Goal: Task Accomplishment & Management: Manage account settings

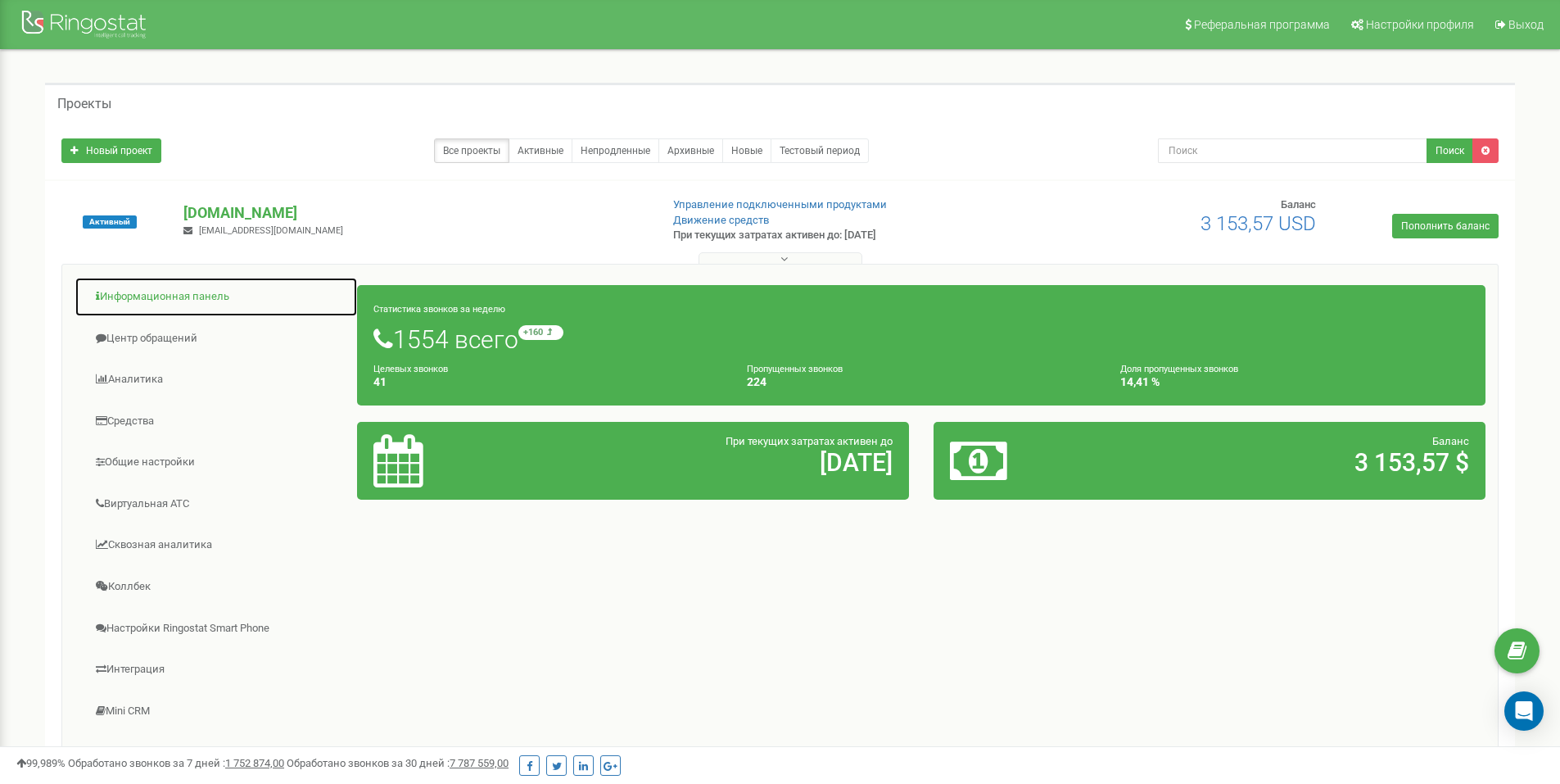
click at [181, 299] on link "Информационная панель" at bounding box center [216, 297] width 284 height 40
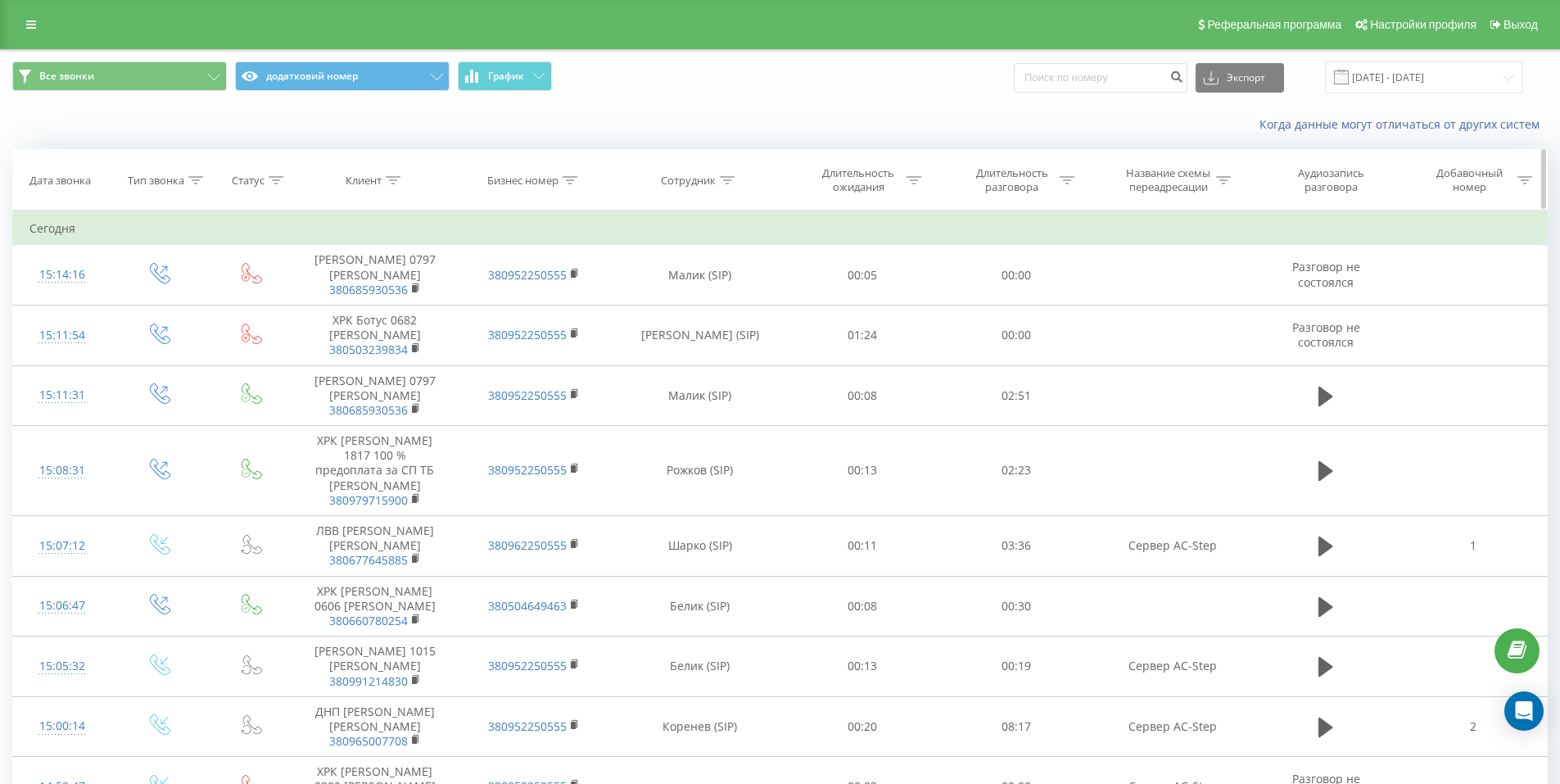
click at [394, 176] on icon at bounding box center [393, 180] width 15 height 8
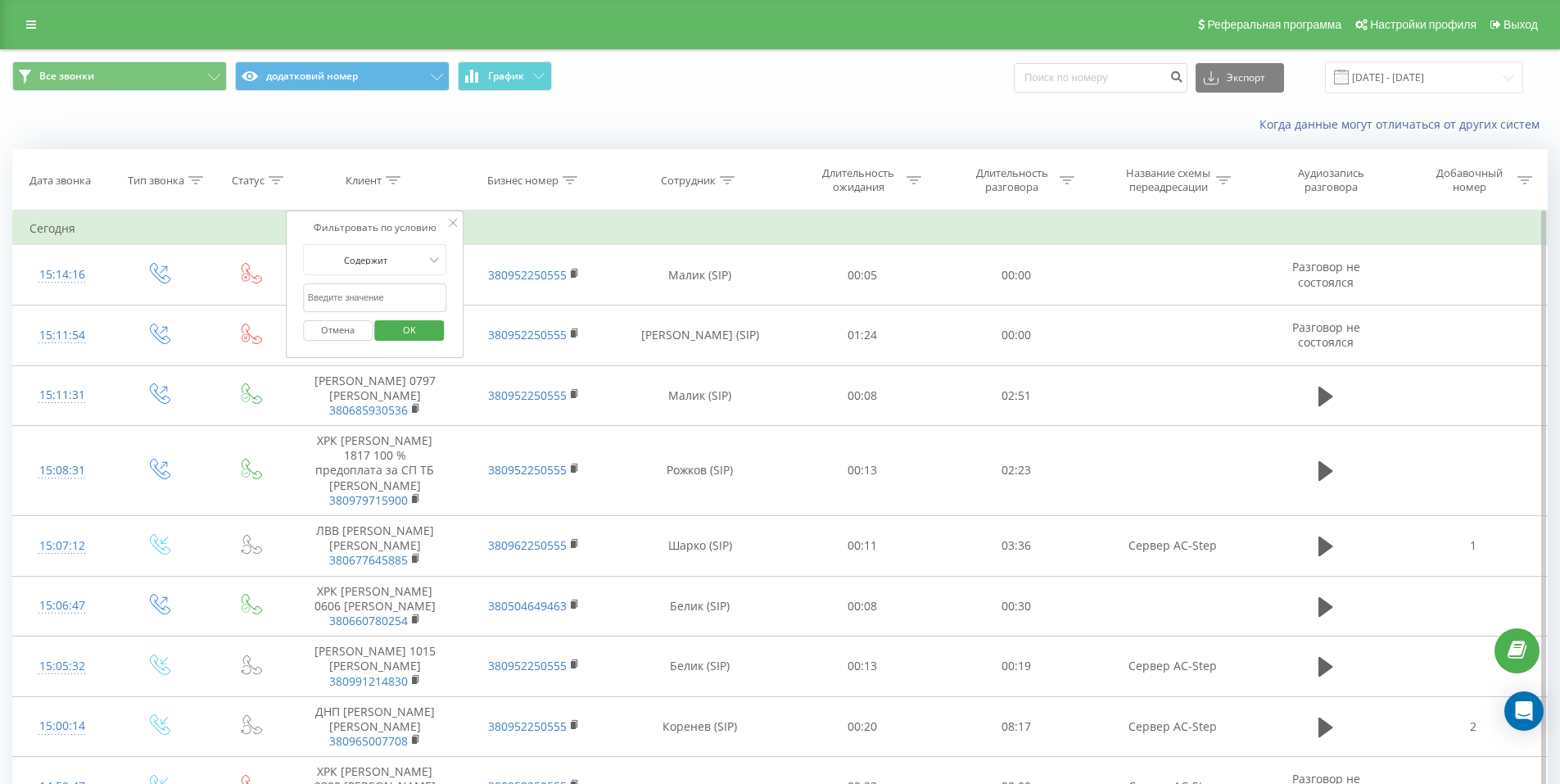
click at [372, 297] on input "text" at bounding box center [375, 298] width 144 height 29
click button "OK" at bounding box center [410, 330] width 69 height 21
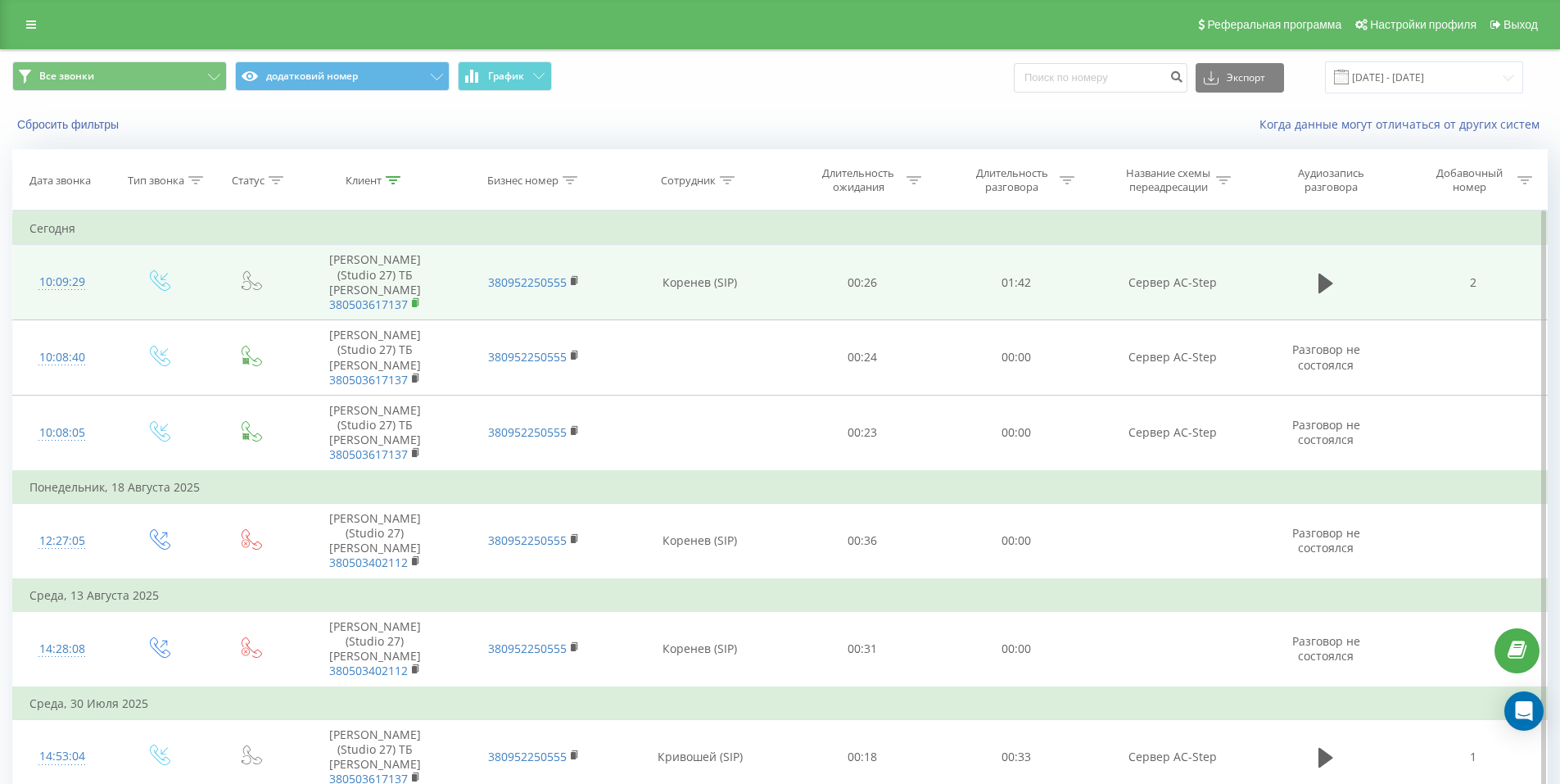
click at [416, 298] on icon at bounding box center [416, 303] width 9 height 11
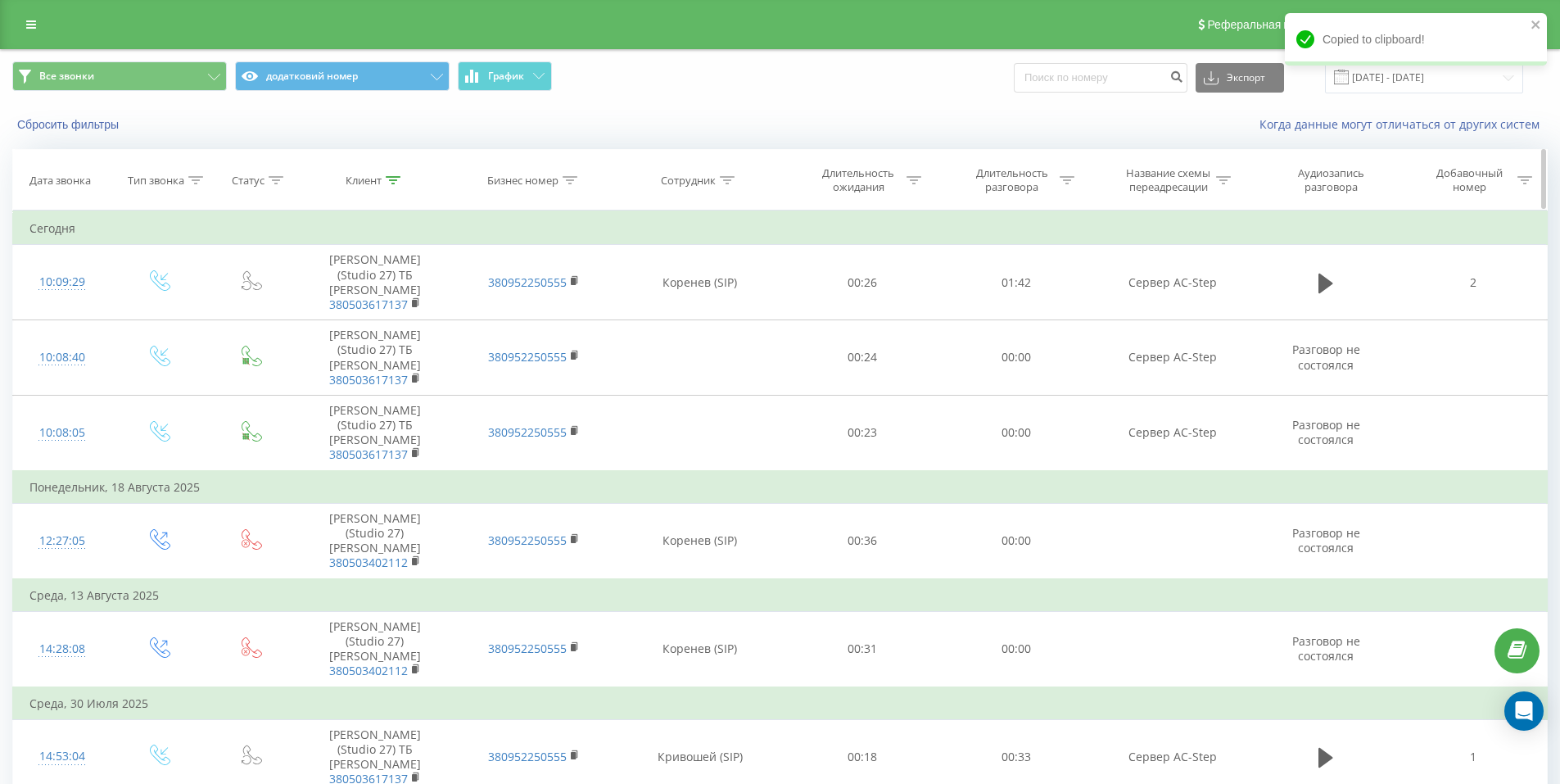
click at [391, 181] on icon at bounding box center [393, 180] width 15 height 8
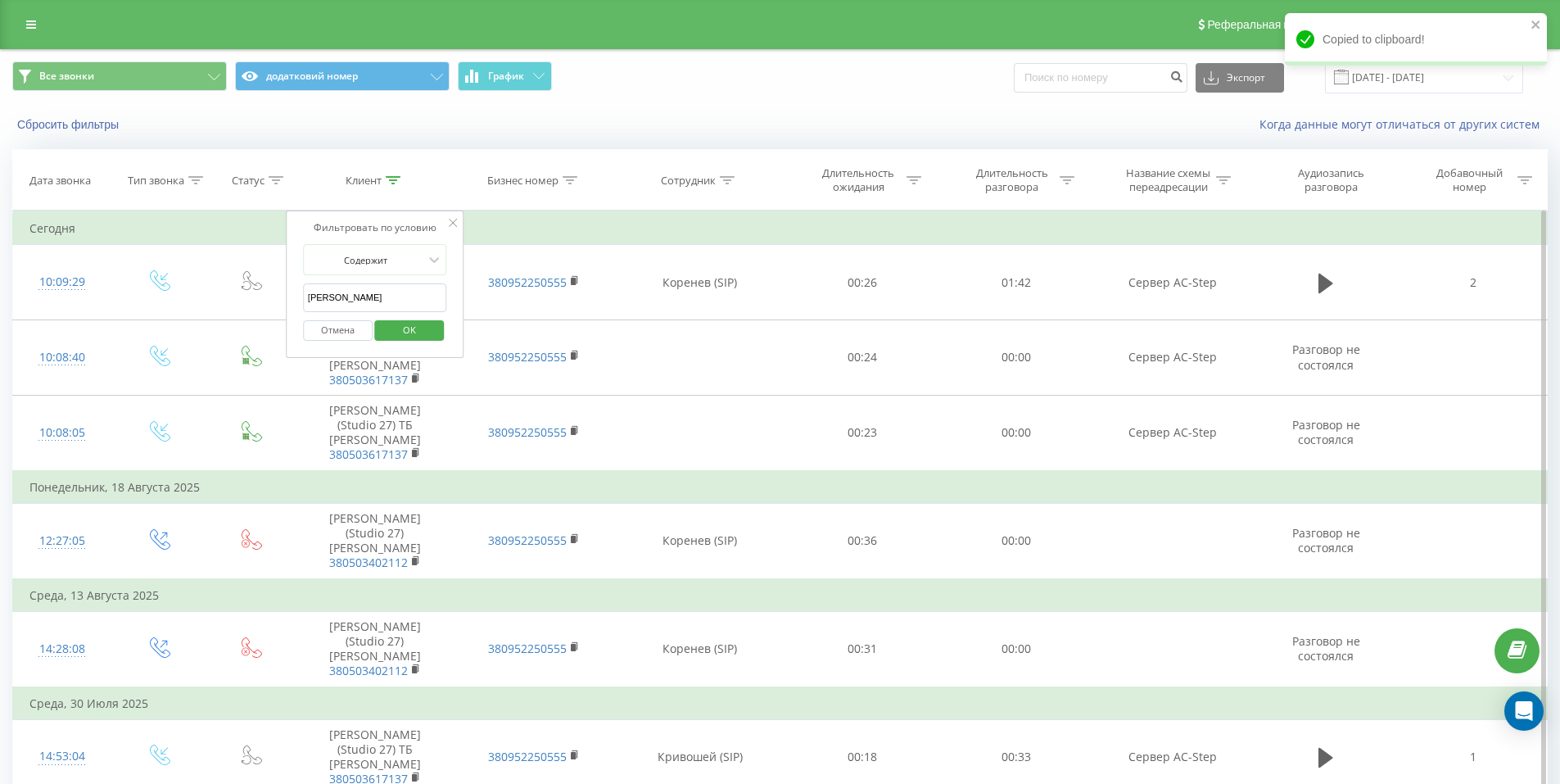
click at [389, 297] on input "алиса" at bounding box center [375, 298] width 144 height 29
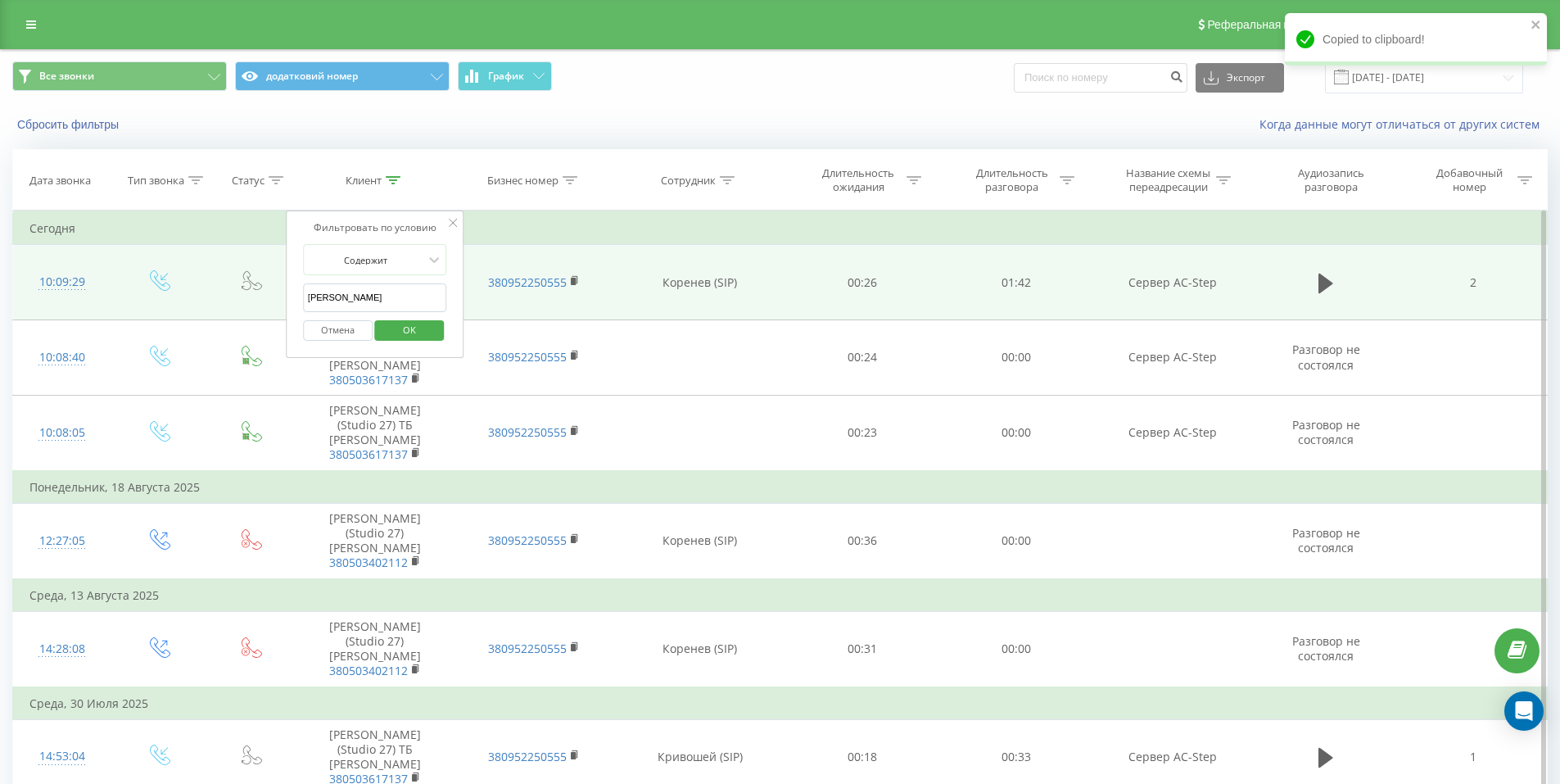
drag, startPoint x: 389, startPoint y: 297, endPoint x: 217, endPoint y: 281, distance: 172.7
click at [217, 281] on table "Фильтровать по условию Равно Введите значение Отмена OK Фильтровать по условию …" at bounding box center [780, 610] width 1536 height 800
paste input "380503617137"
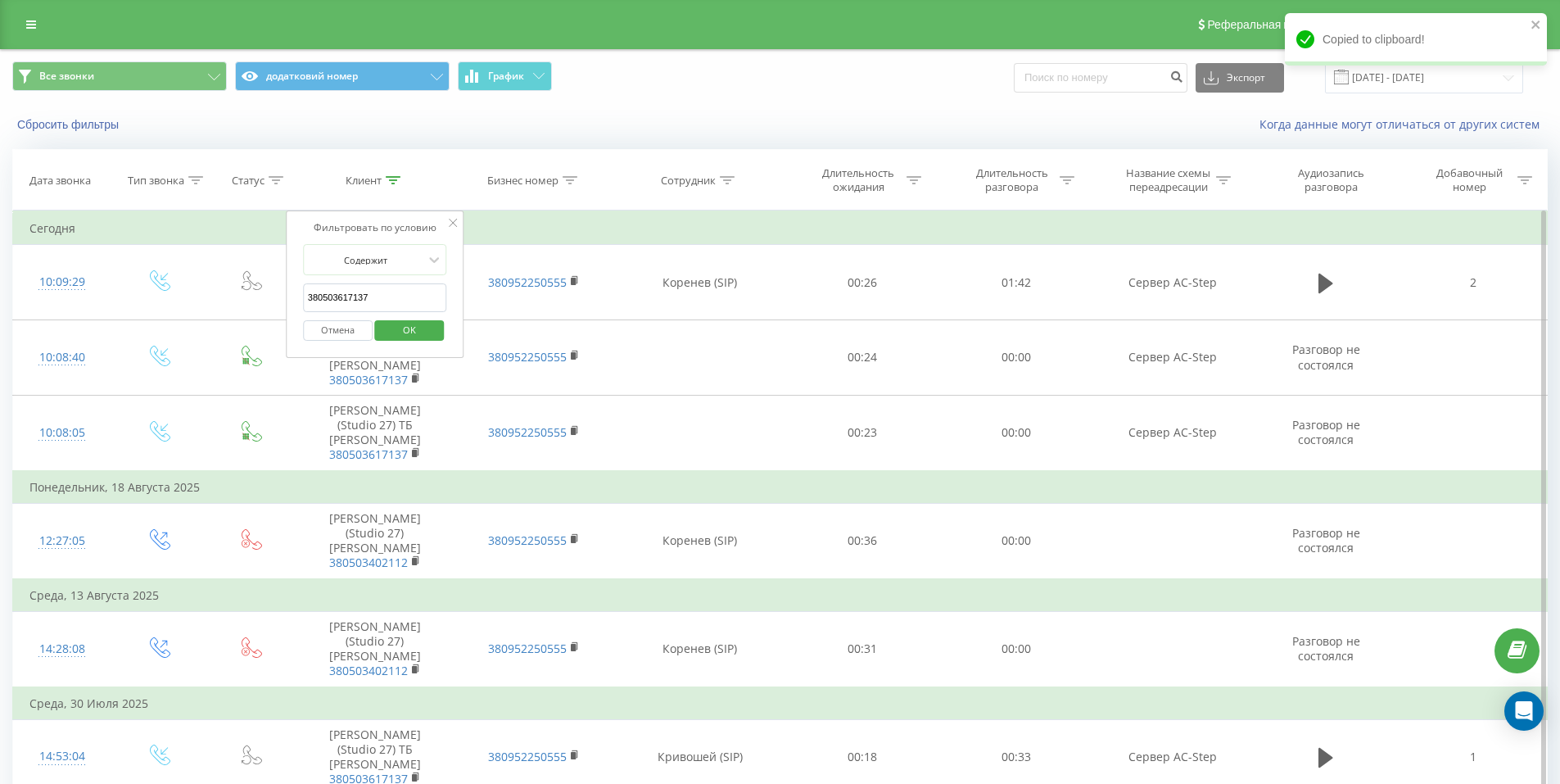
type input "380503617137"
click at [417, 338] on span "OK" at bounding box center [409, 329] width 46 height 25
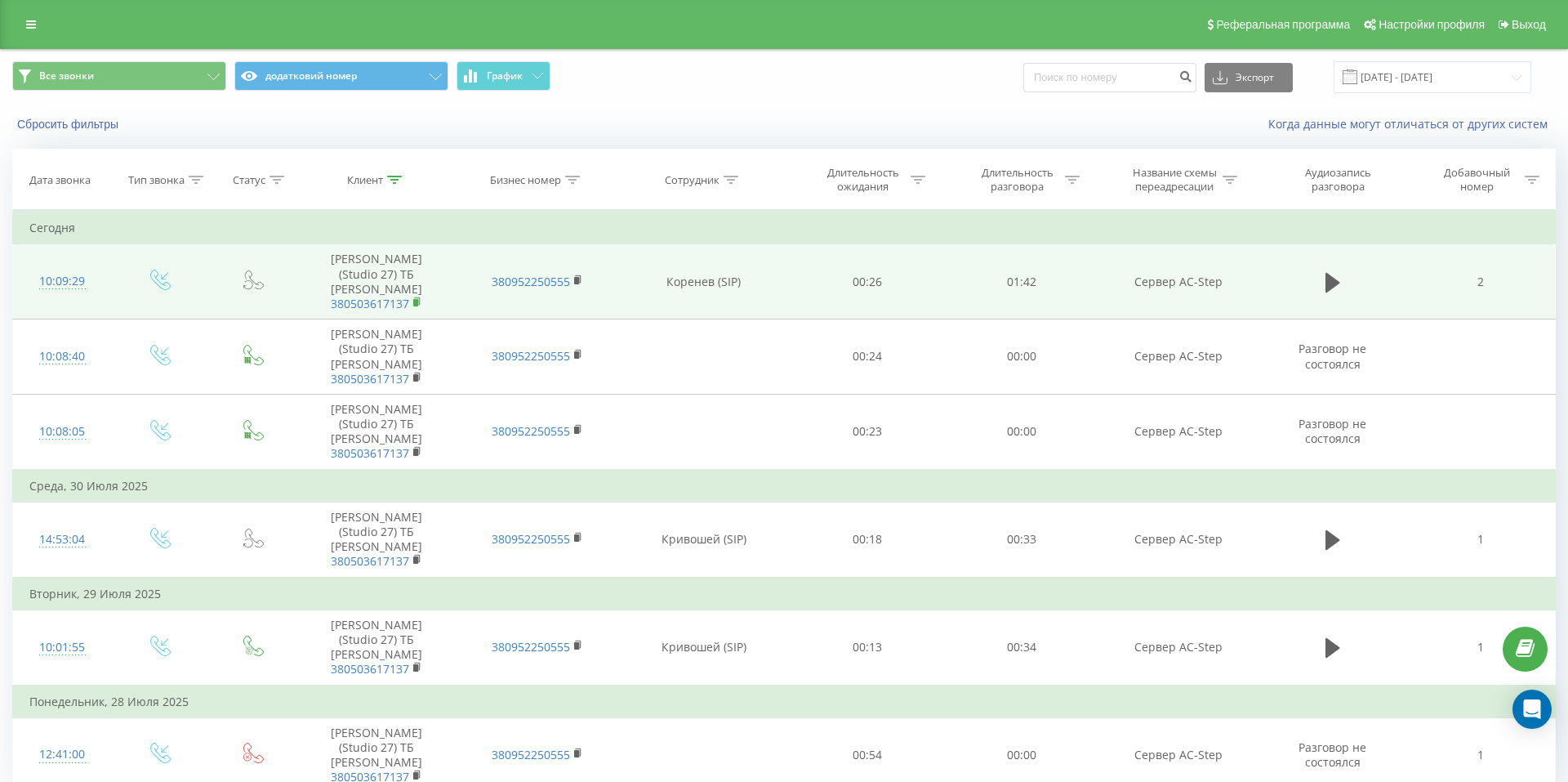
click at [416, 299] on rect at bounding box center [415, 302] width 5 height 7
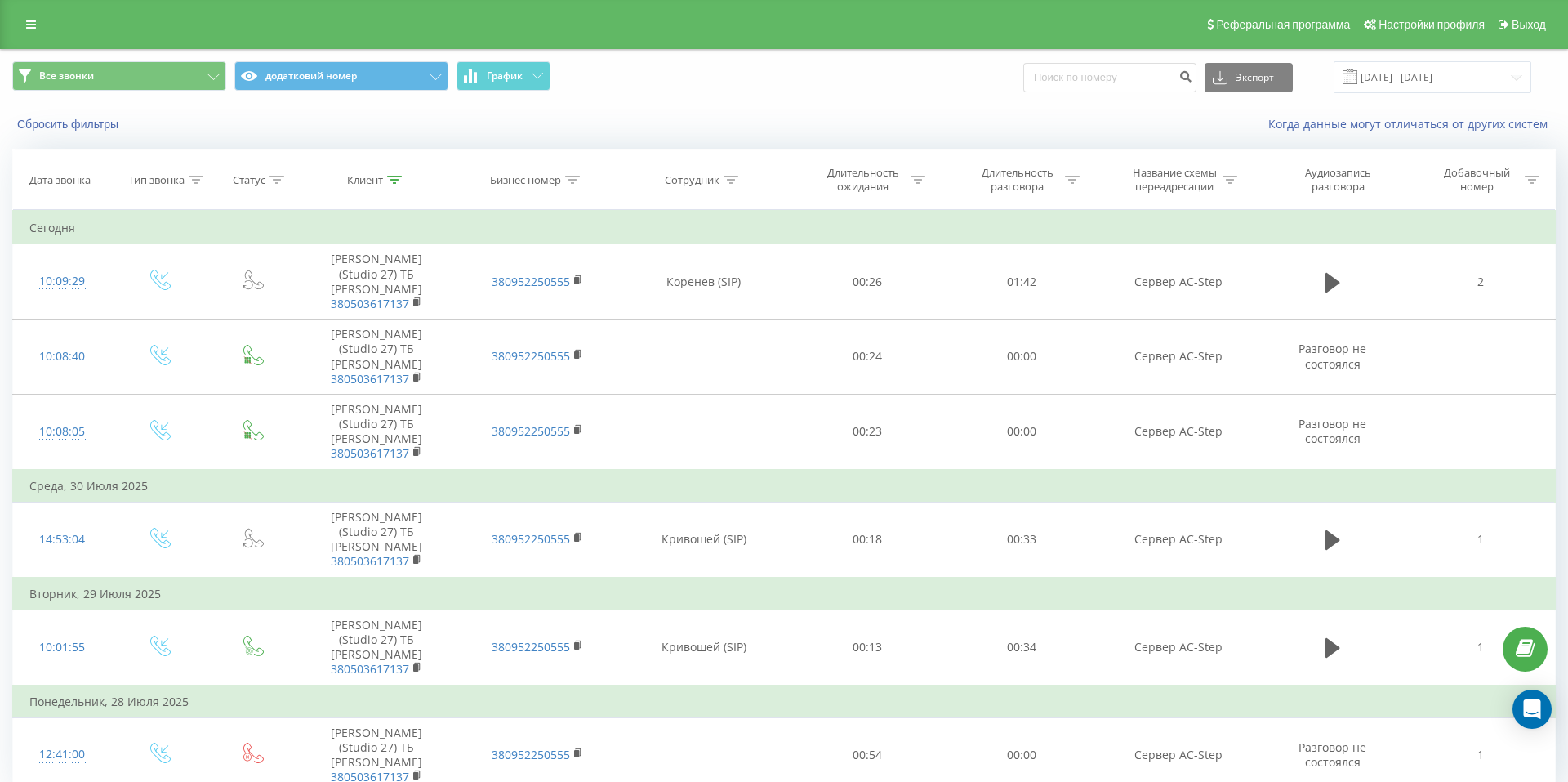
click at [10, 20] on div "Реферальная программа Настройки профиля Выход" at bounding box center [784, 24] width 1568 height 49
click at [30, 21] on icon at bounding box center [31, 24] width 10 height 11
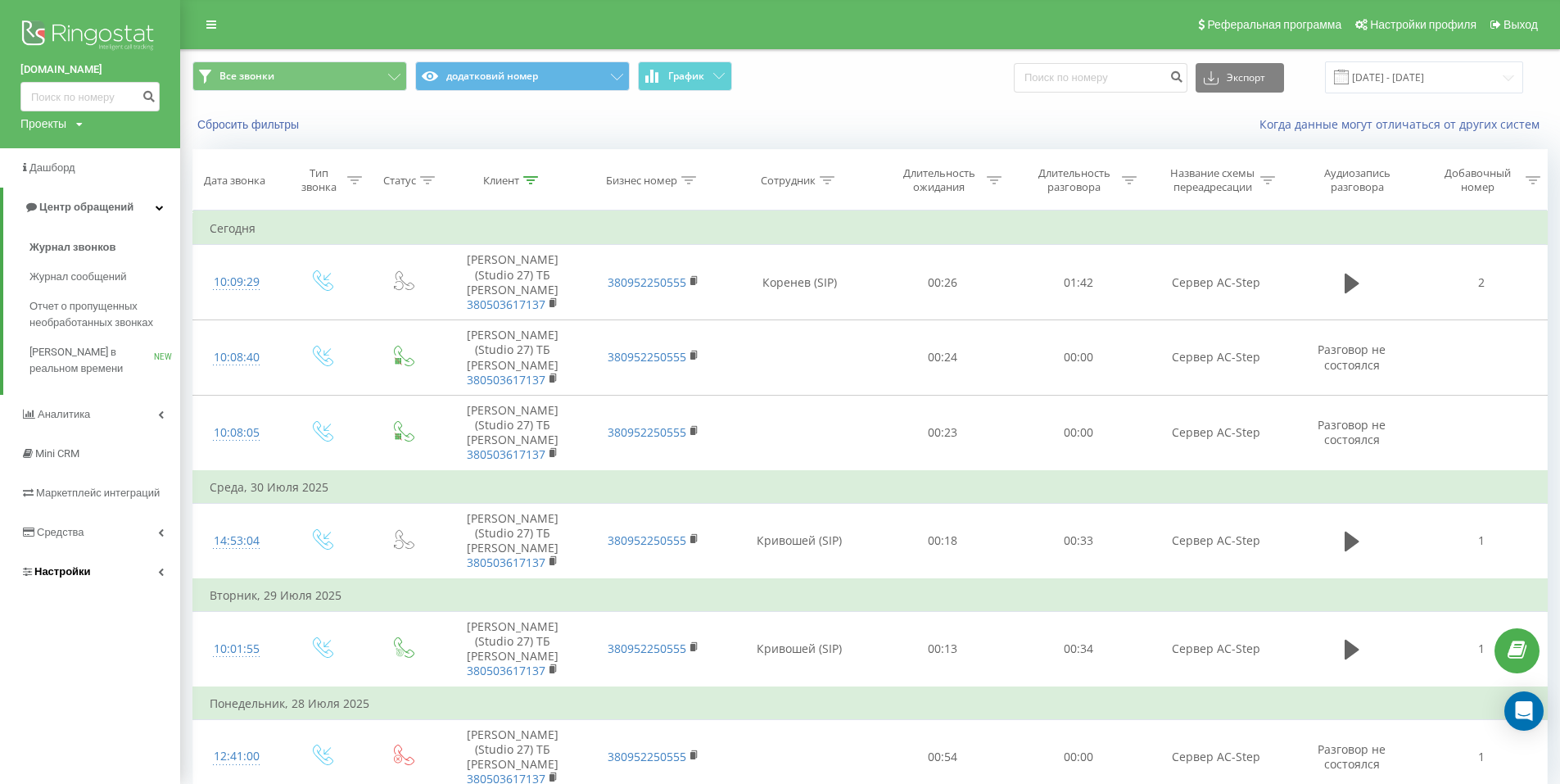
click at [102, 577] on link "Настройки" at bounding box center [90, 572] width 181 height 39
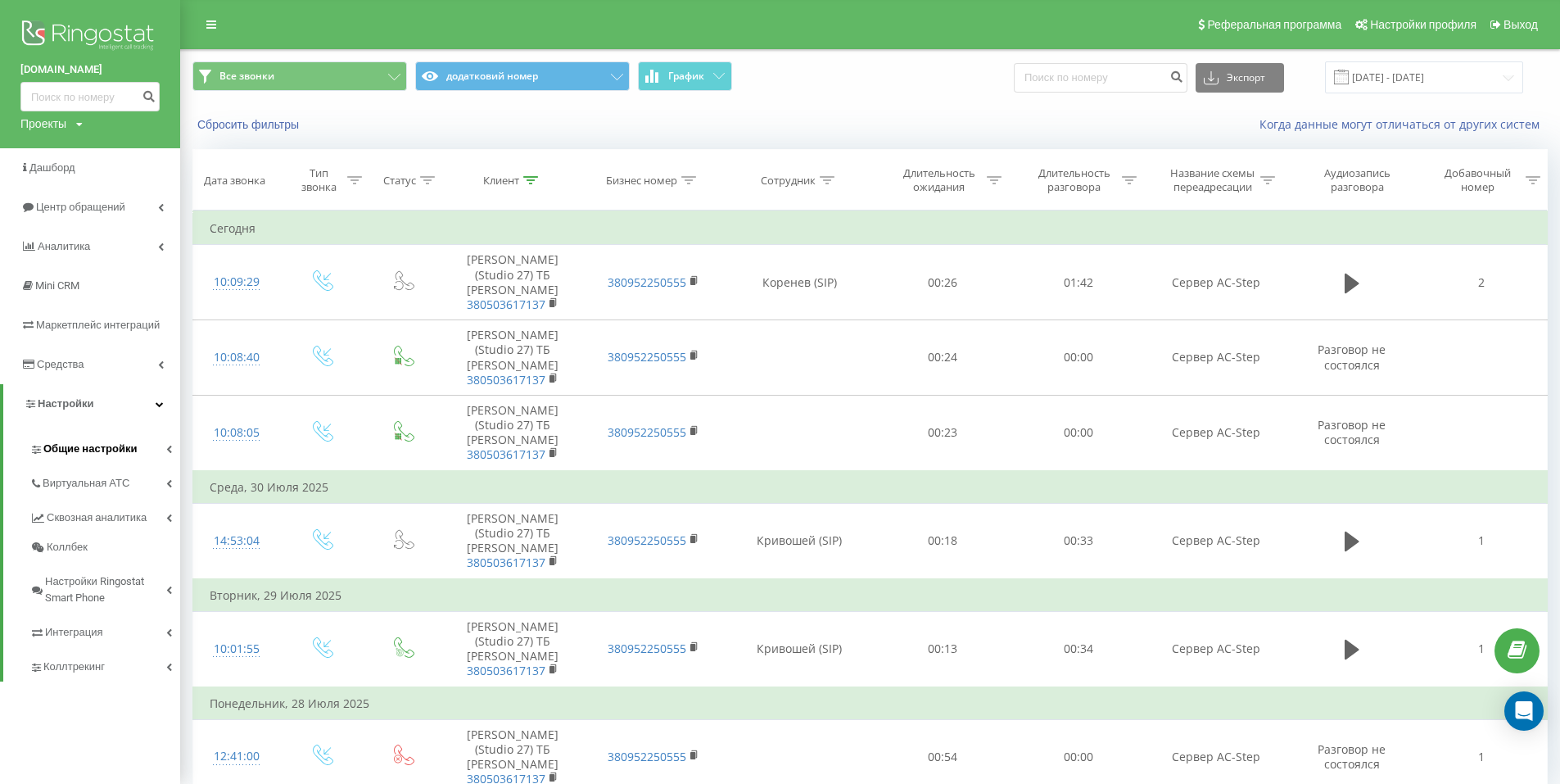
click at [150, 449] on link "Общие настройки" at bounding box center [105, 446] width 151 height 35
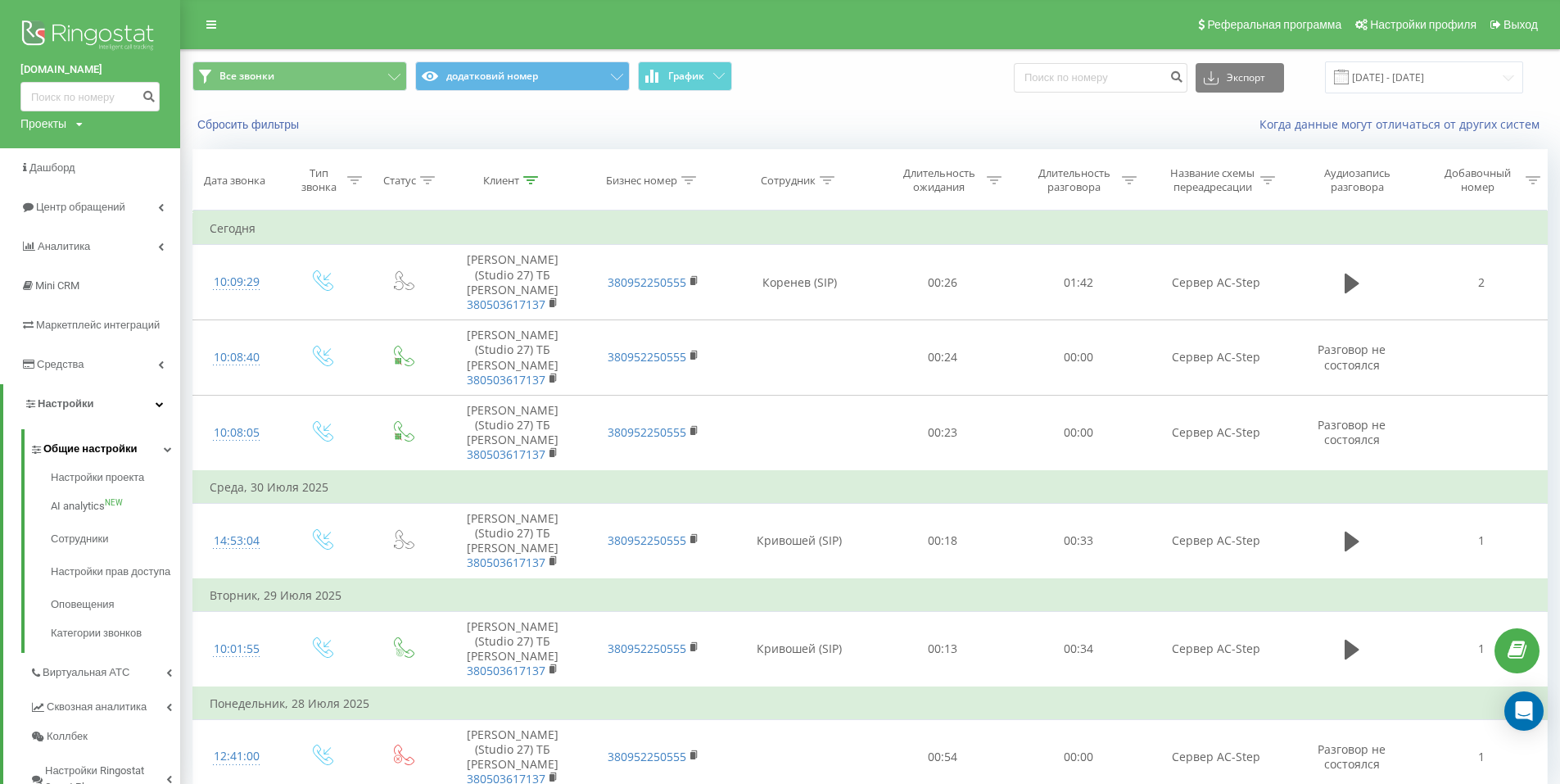
click at [149, 449] on link "Общие настройки" at bounding box center [105, 446] width 151 height 35
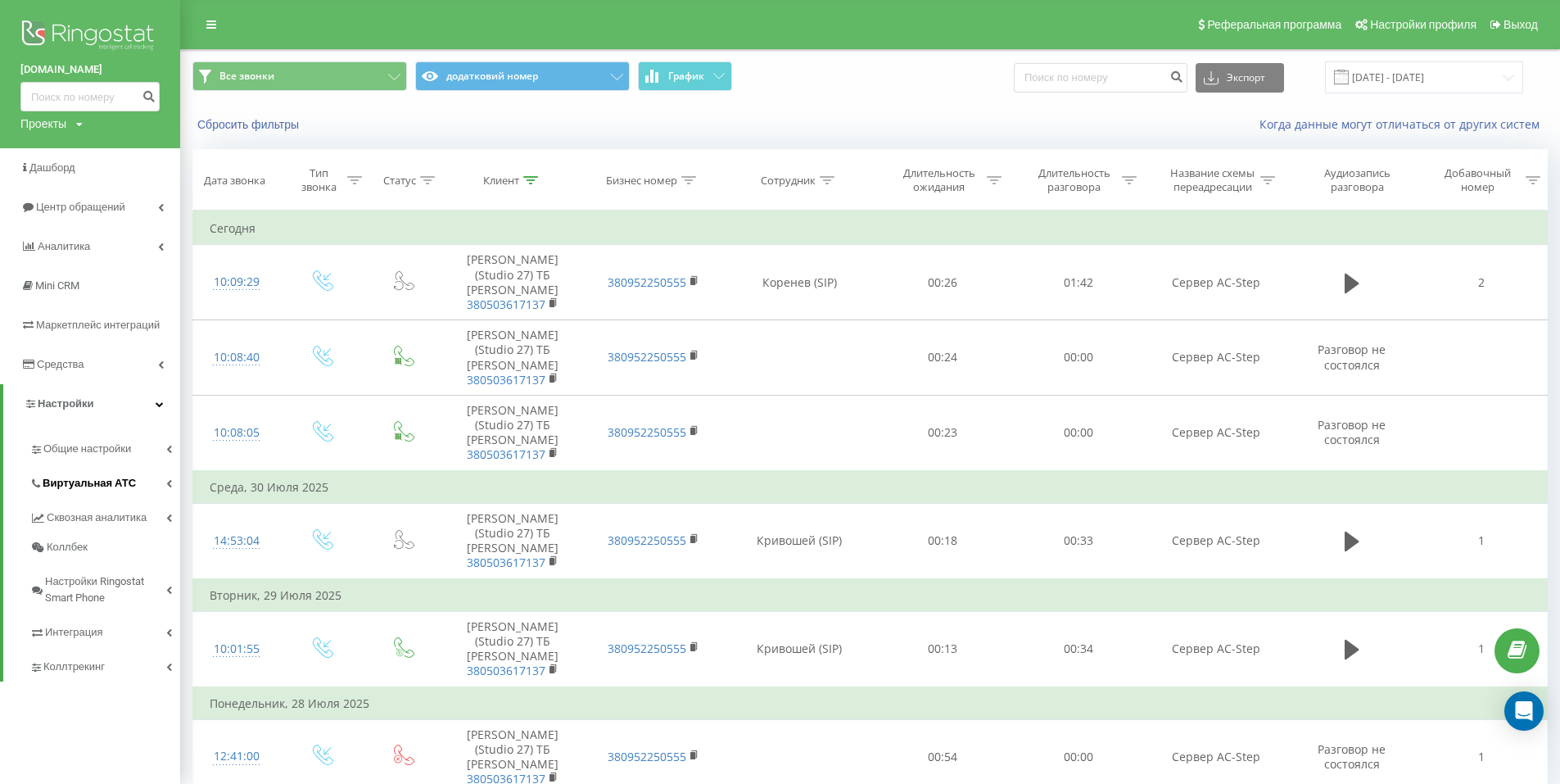
click at [153, 481] on link "Виртуальная АТС" at bounding box center [105, 480] width 151 height 35
click at [132, 576] on span "Подключение номеров" at bounding box center [111, 581] width 122 height 33
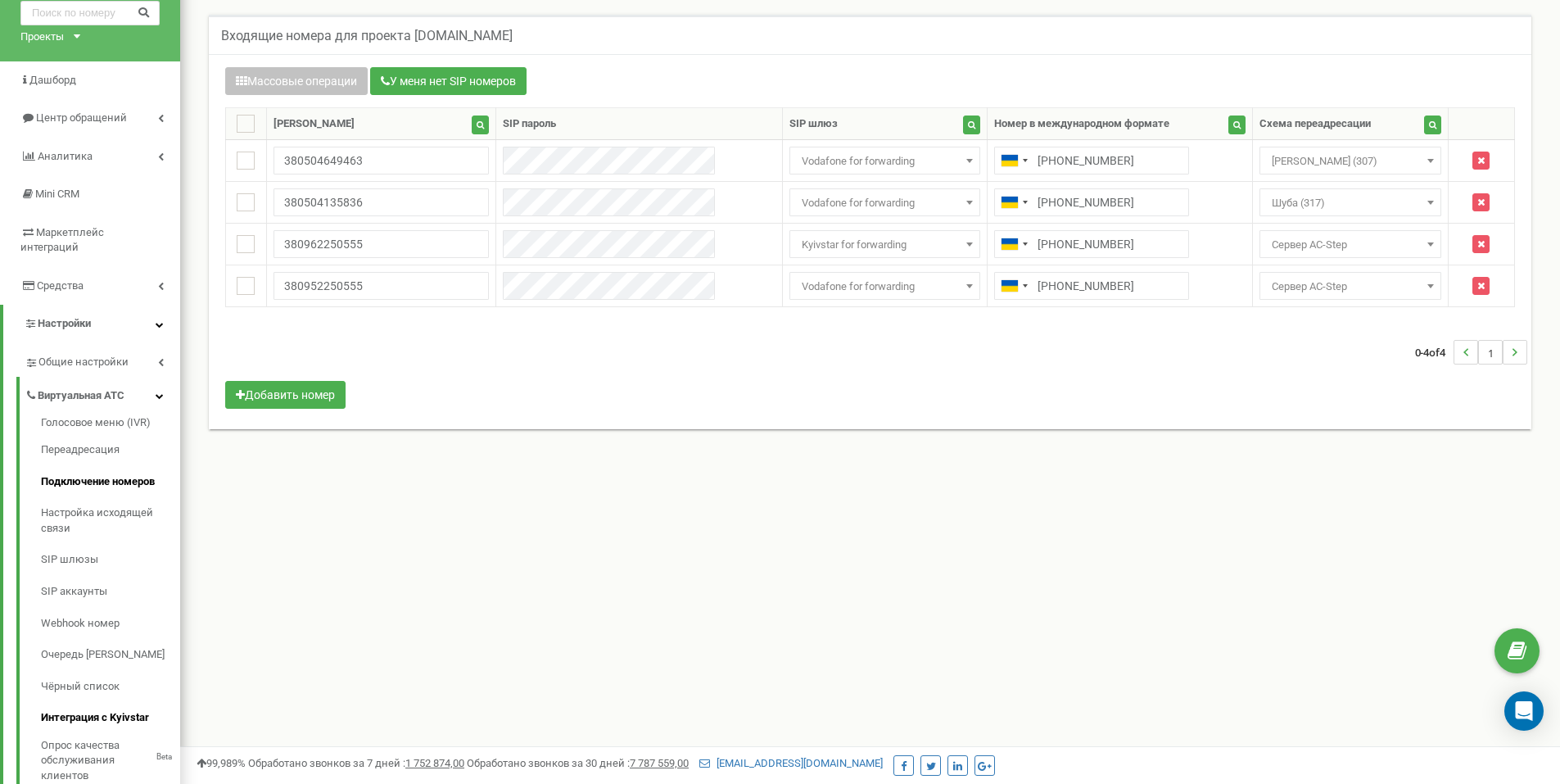
scroll to position [196, 0]
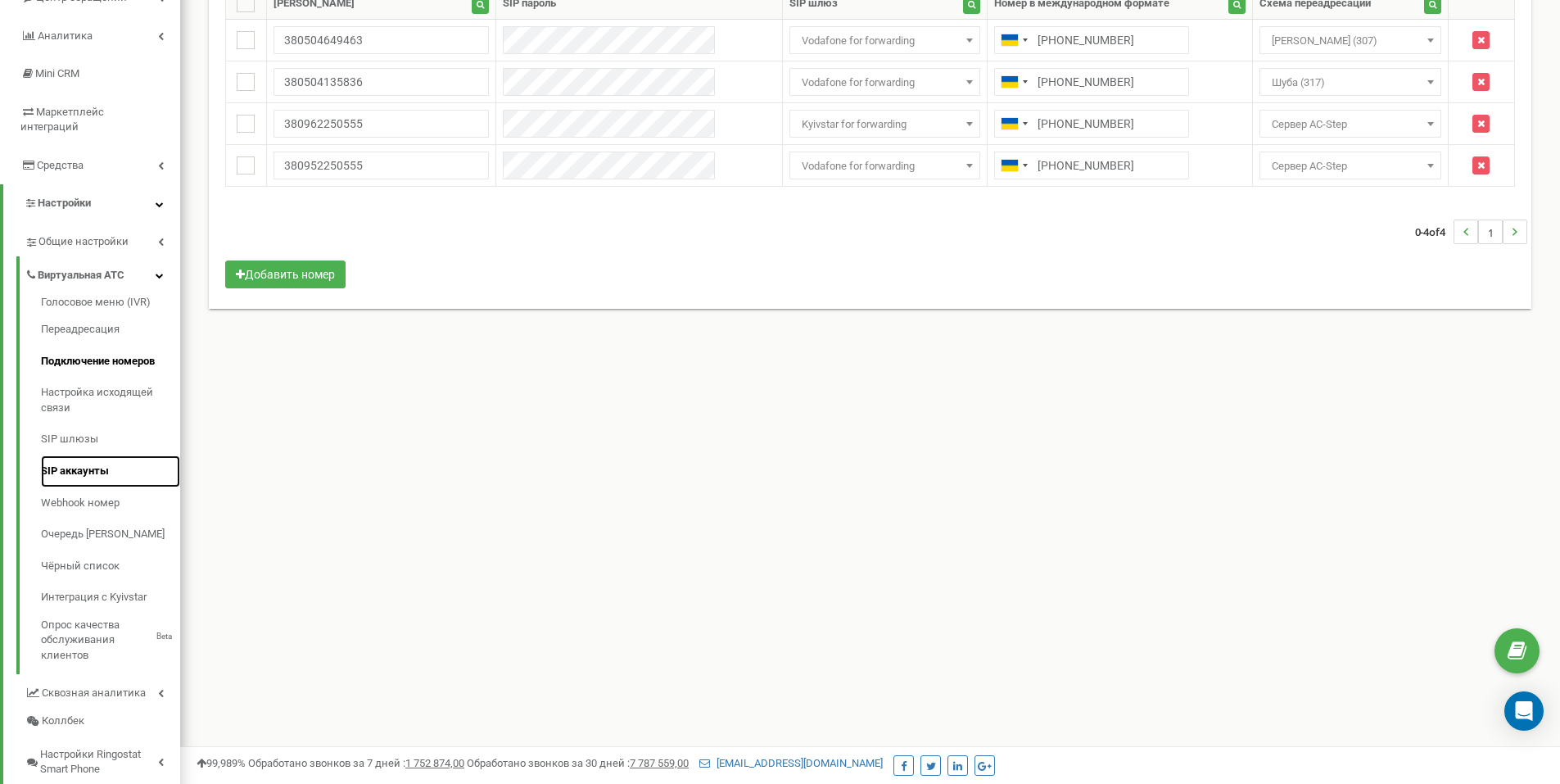
click at [85, 456] on link "SIP аккаунты" at bounding box center [110, 472] width 139 height 32
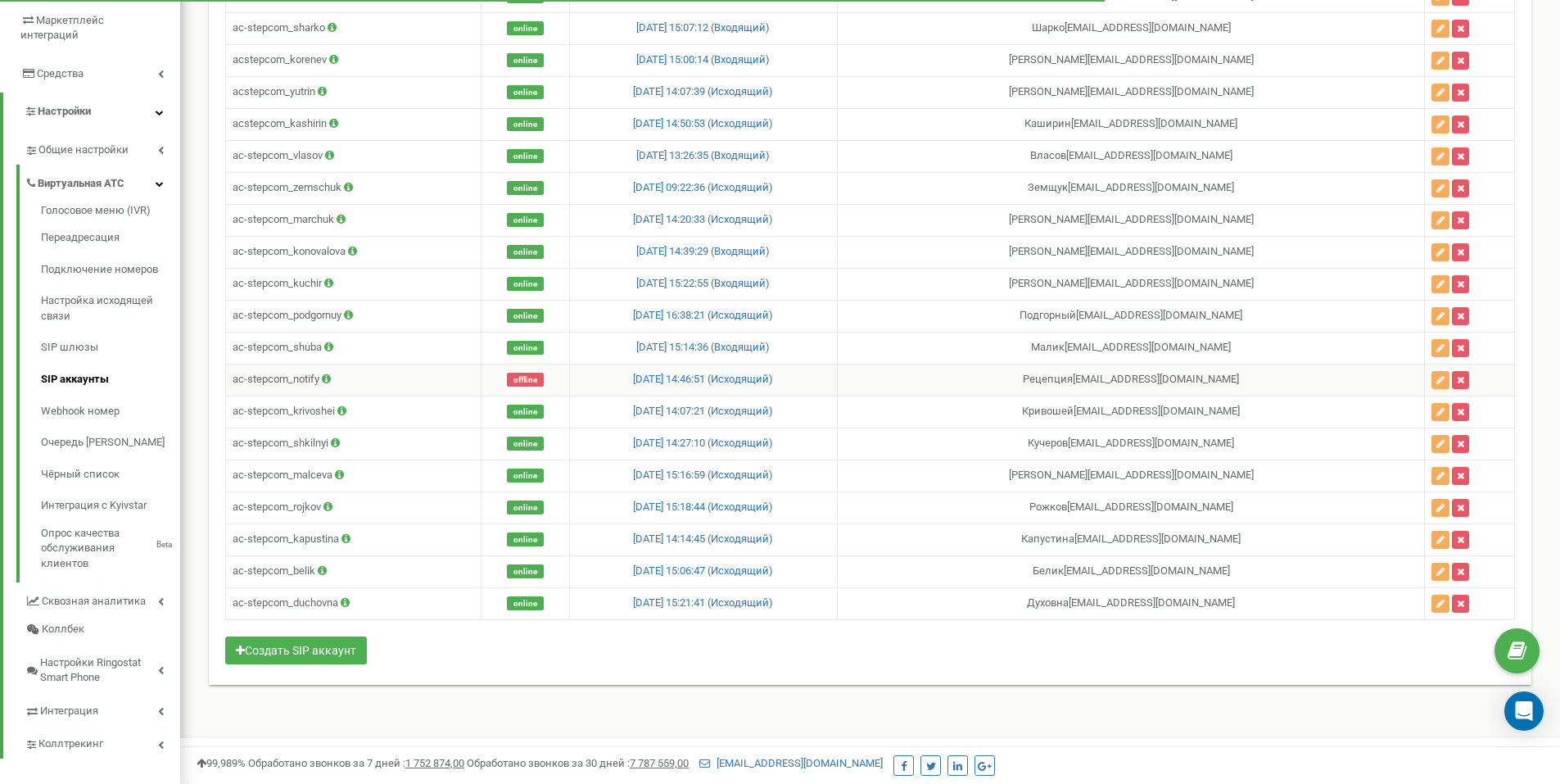
scroll to position [288, 0]
click at [1436, 383] on icon "button" at bounding box center [1440, 380] width 8 height 10
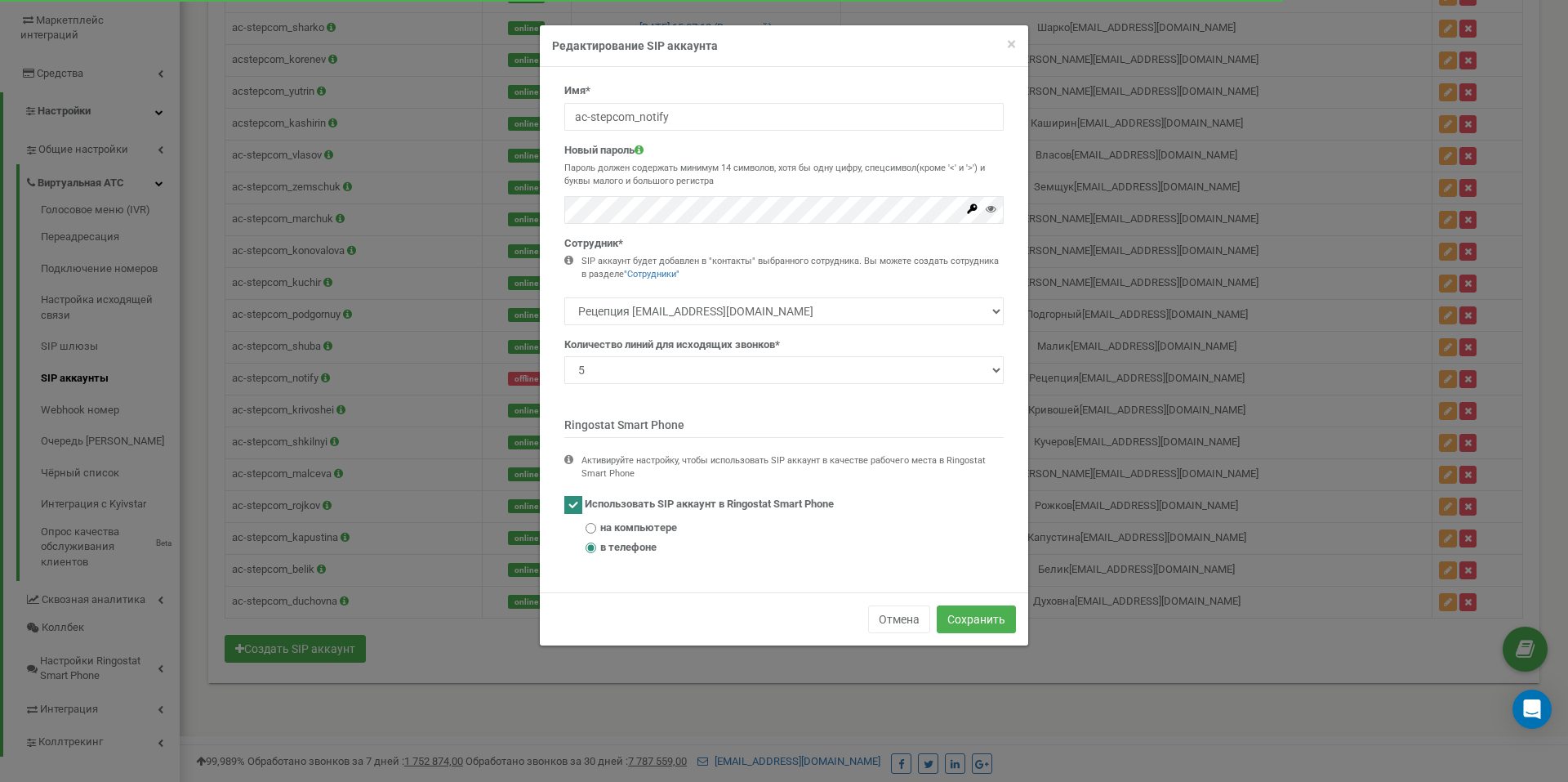
click at [576, 502] on ins at bounding box center [573, 504] width 18 height 18
checkbox input "false"
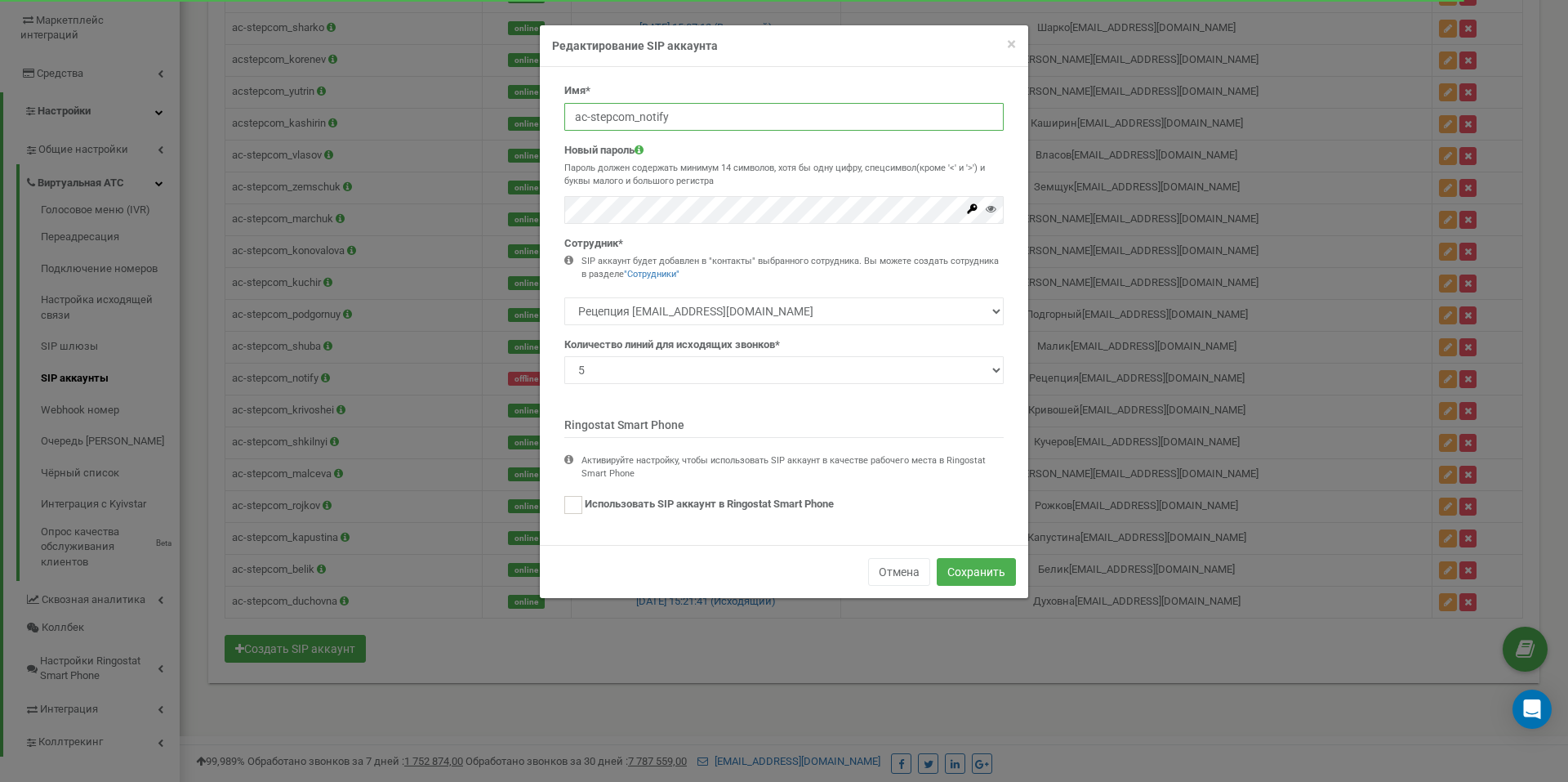
drag, startPoint x: 684, startPoint y: 115, endPoint x: 549, endPoint y: 100, distance: 135.8
click at [549, 100] on div "Имя* ac-stepcom_notify Новый пароль Пароль должен содержать минимум 14 символов…" at bounding box center [784, 306] width 488 height 478
click at [981, 575] on button "Сохранить" at bounding box center [976, 572] width 79 height 28
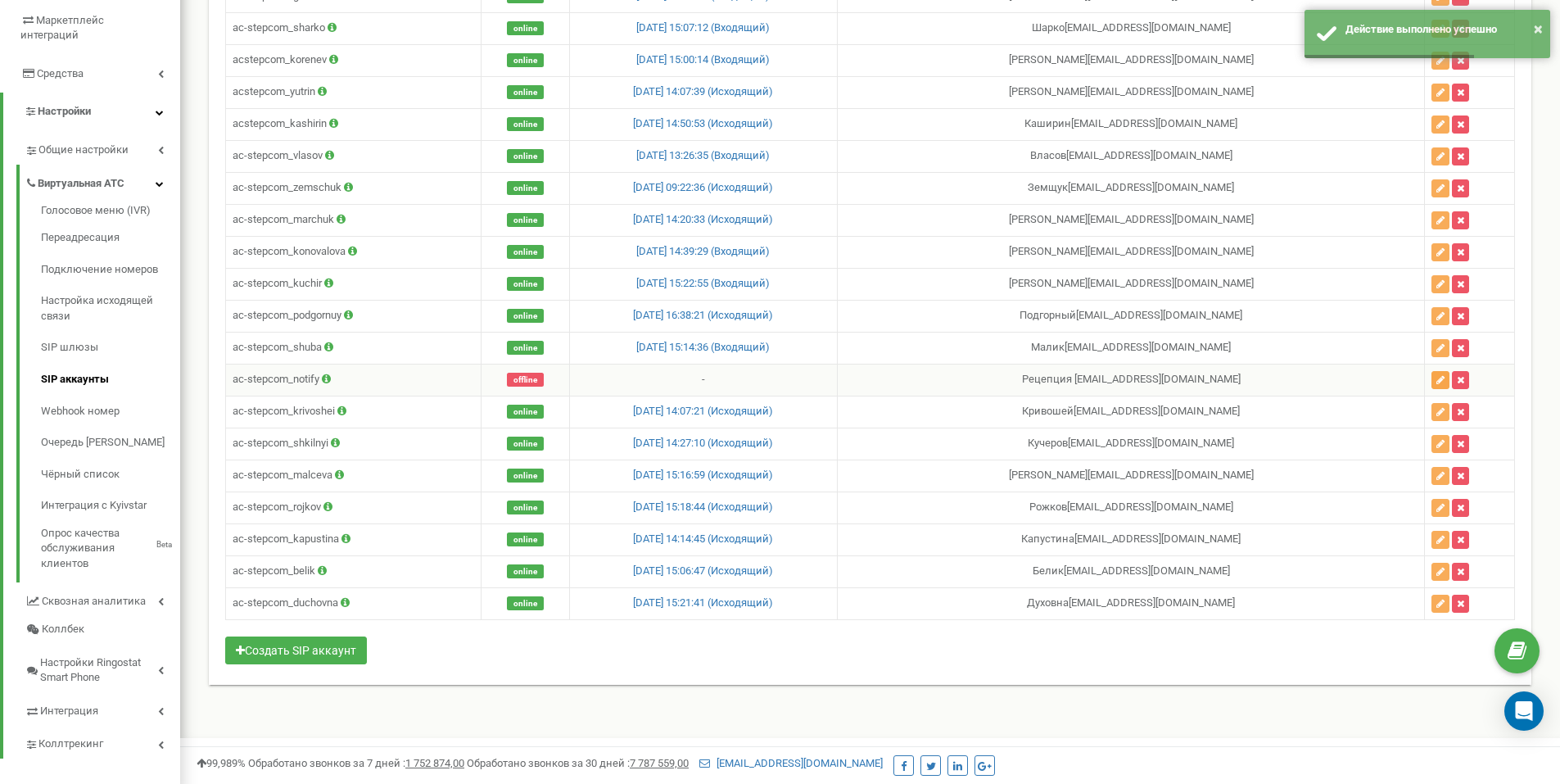
click at [1436, 382] on icon "button" at bounding box center [1440, 380] width 8 height 10
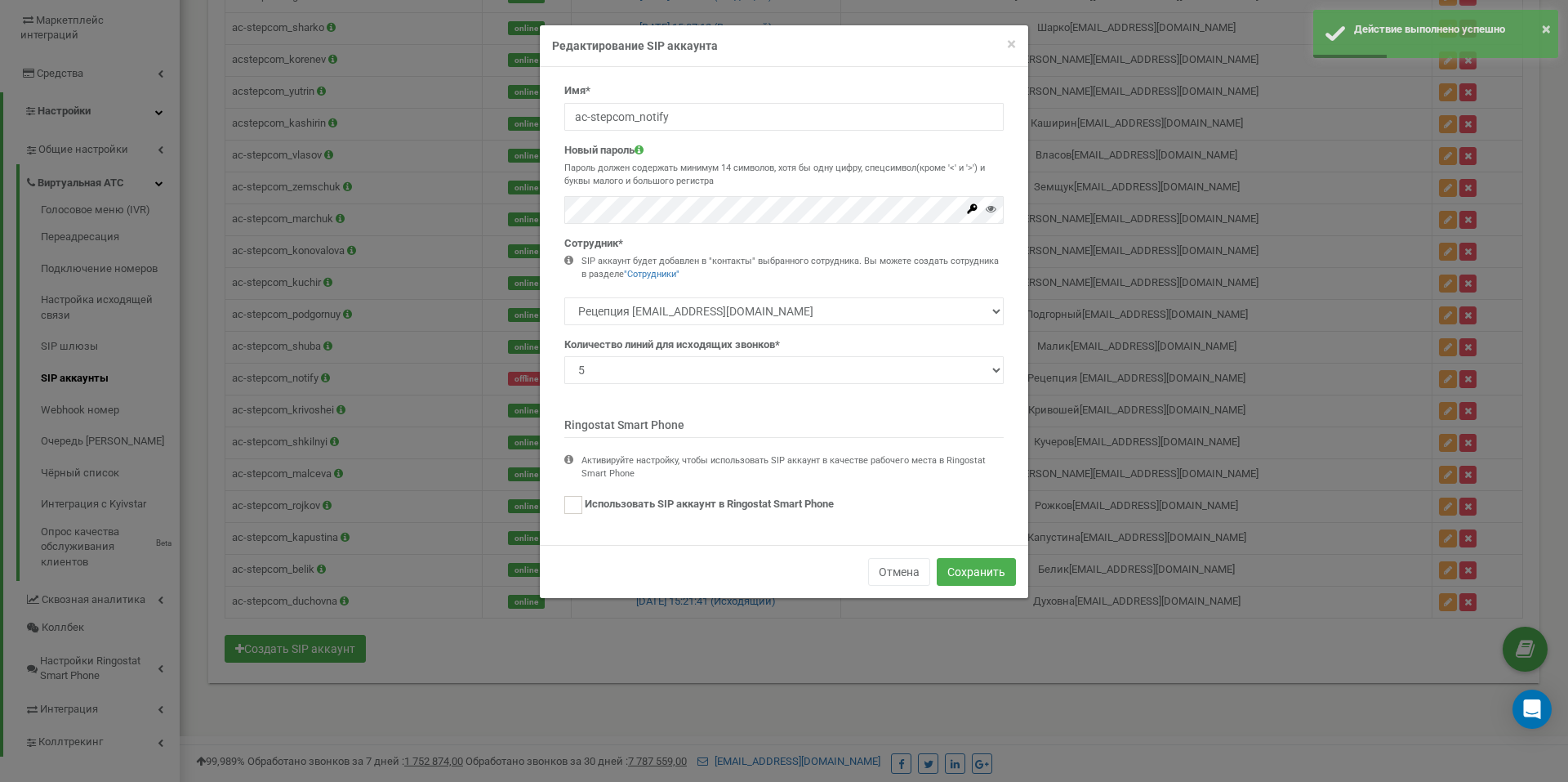
click at [991, 208] on icon at bounding box center [990, 208] width 10 height 10
click at [973, 207] on icon at bounding box center [973, 208] width 10 height 10
click at [543, 193] on div "Имя* ac-stepcom_notify Новый пароль Пароль должен содержать минимум 14 символов…" at bounding box center [784, 306] width 488 height 478
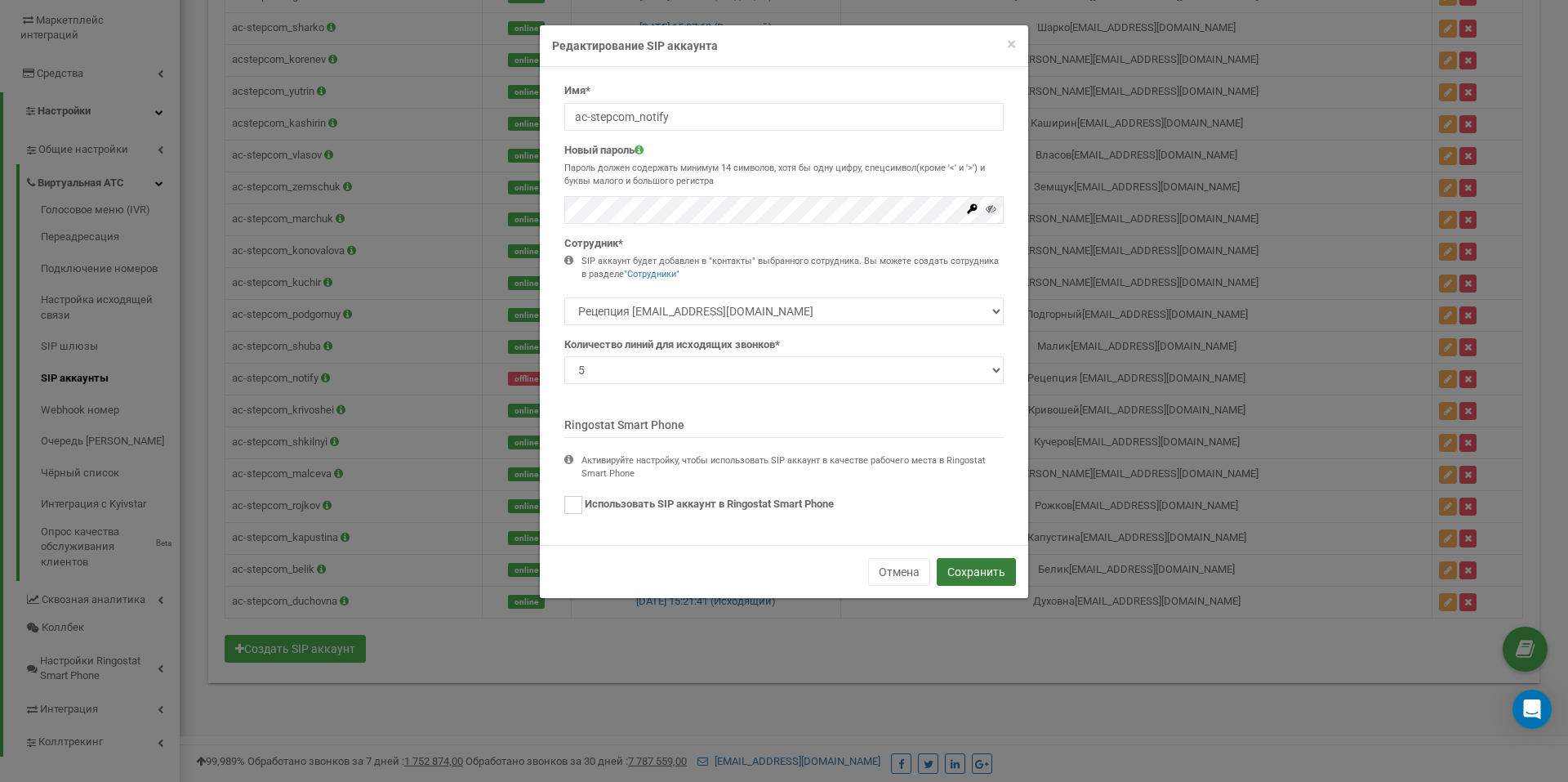
click at [988, 572] on button "Сохранить" at bounding box center [976, 572] width 79 height 28
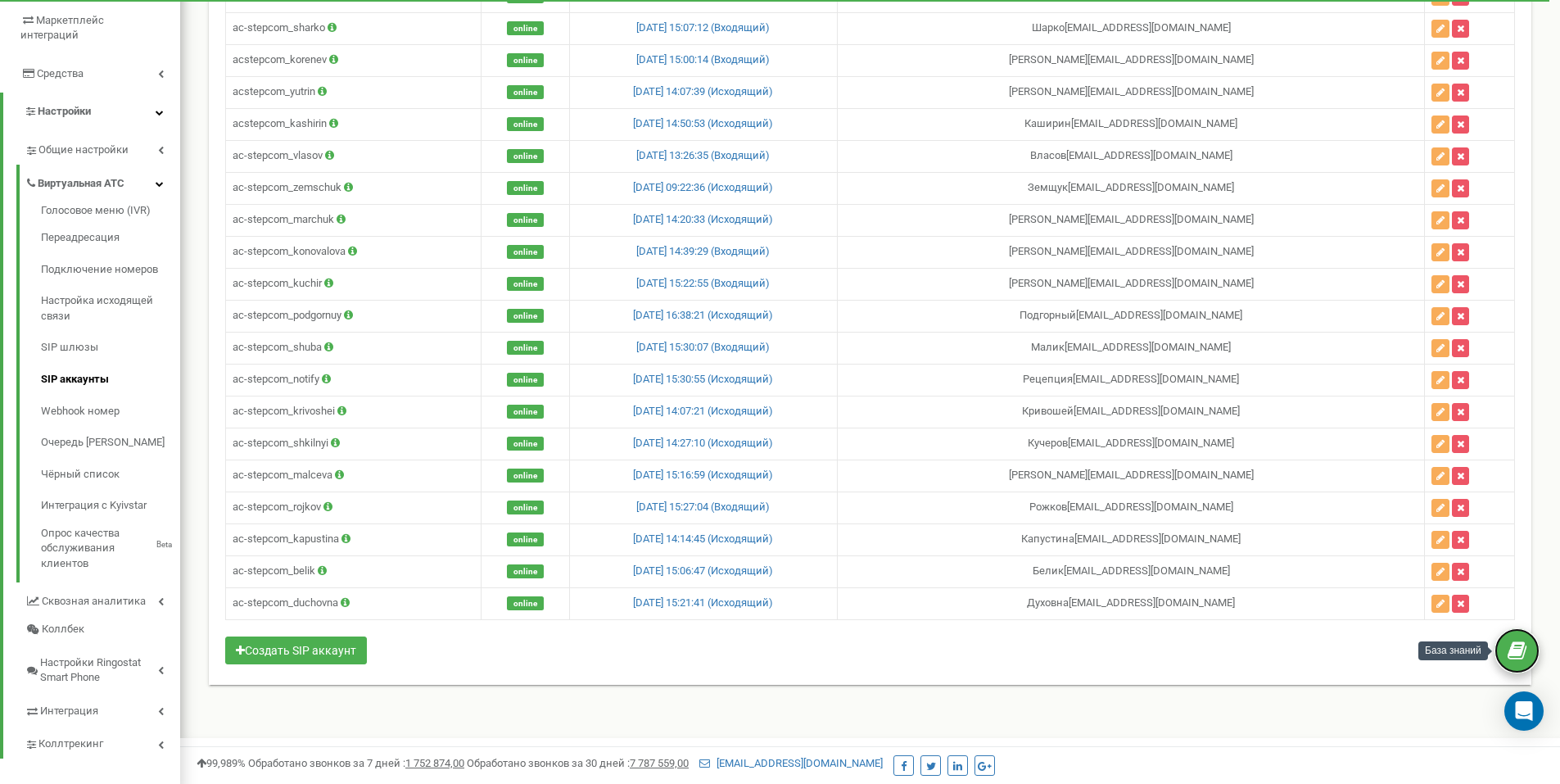
click at [1524, 651] on icon at bounding box center [1517, 651] width 19 height 24
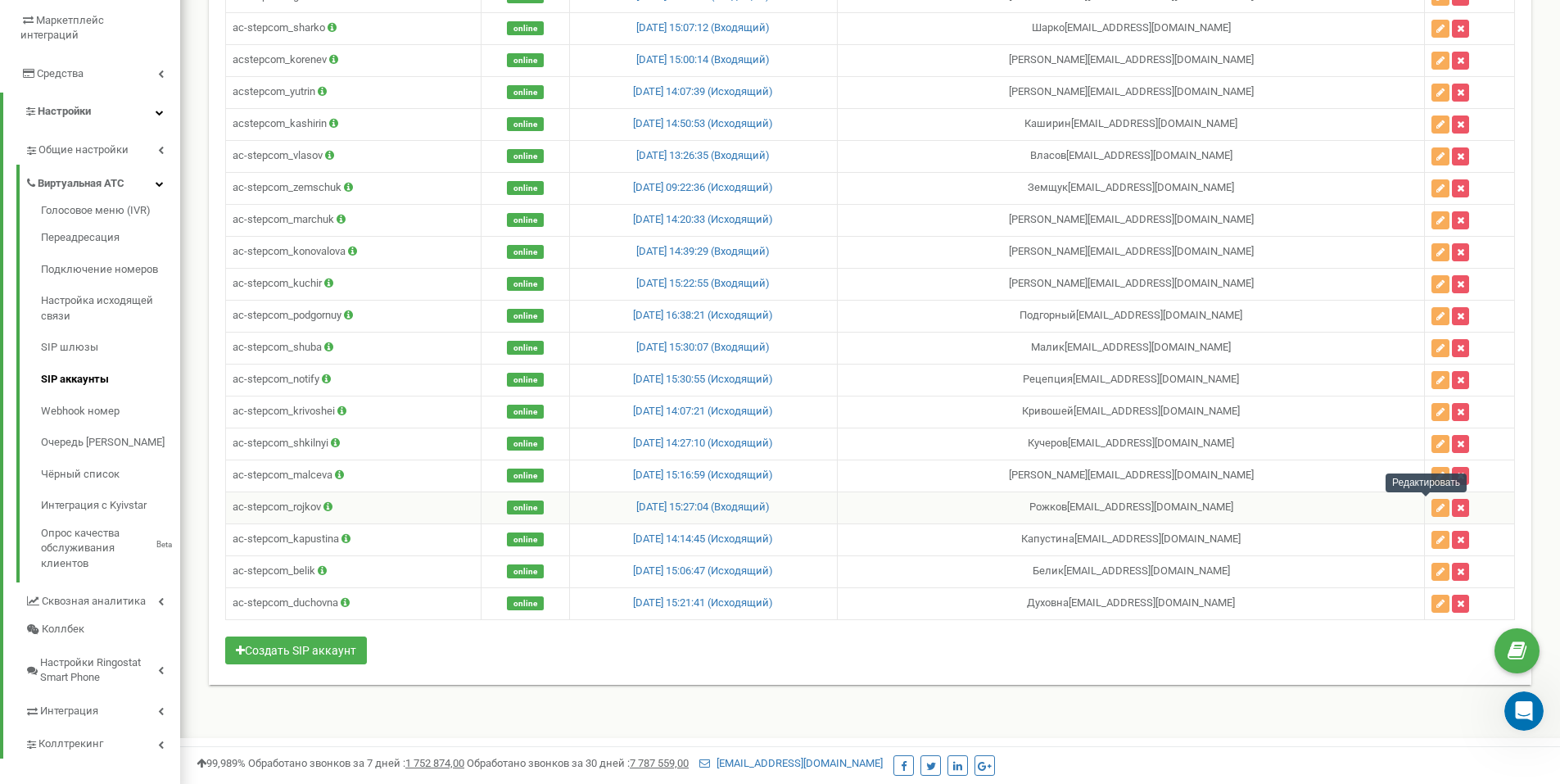
click at [1303, 515] on td "Рожков rojkov@ac-step.com" at bounding box center [1130, 507] width 588 height 32
click at [395, 501] on td "ac-stepcom_rojkov" at bounding box center [354, 507] width 255 height 32
click at [293, 504] on td "ac-stepcom_rojkov" at bounding box center [354, 507] width 255 height 32
click at [1428, 504] on div "Удалить" at bounding box center [1407, 507] width 51 height 19
click at [1436, 508] on icon "button" at bounding box center [1440, 507] width 8 height 10
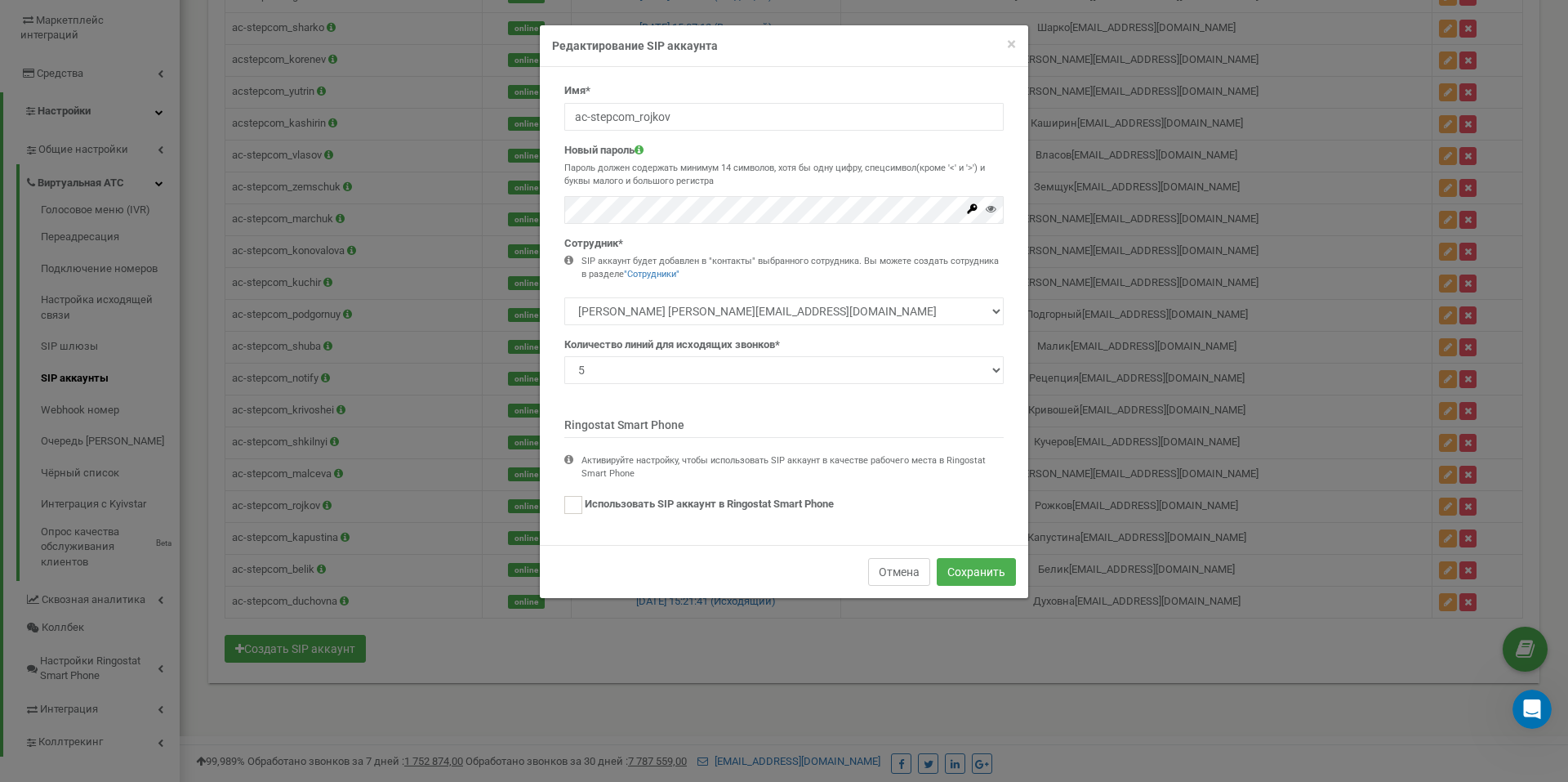
click at [898, 566] on button "Отмена" at bounding box center [899, 572] width 63 height 28
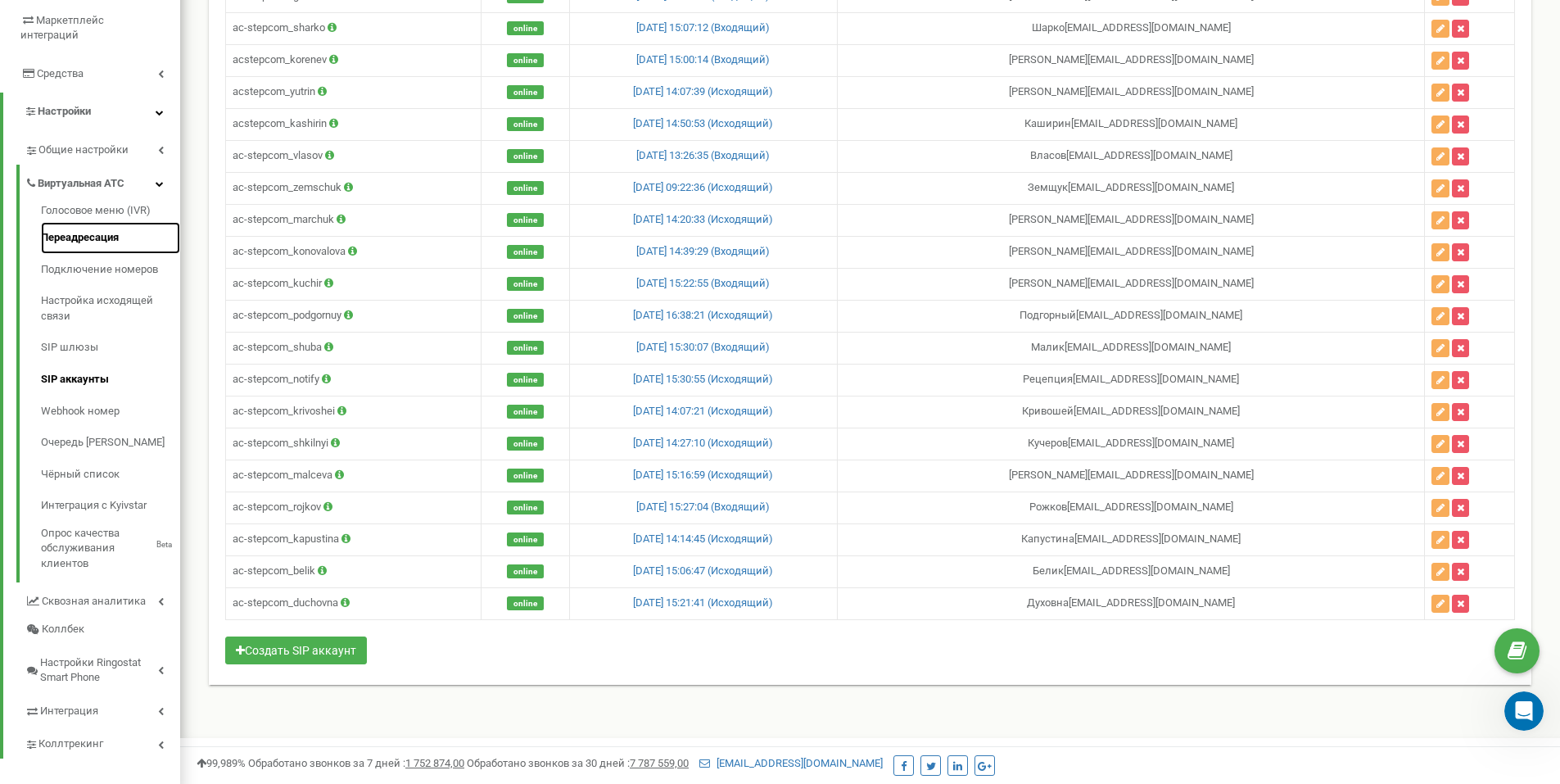
click at [84, 223] on link "Переадресация" at bounding box center [110, 238] width 139 height 32
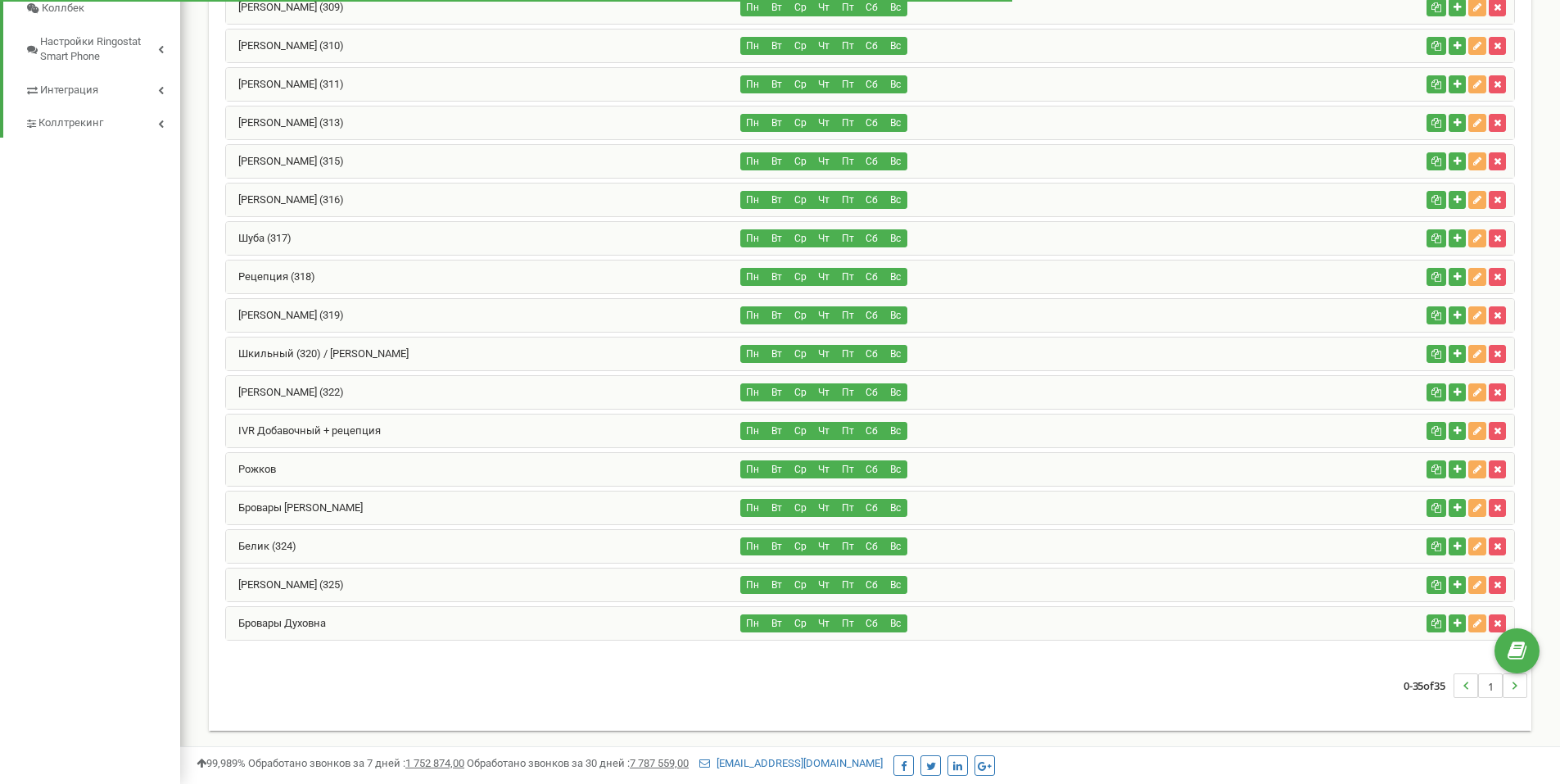
scroll to position [908, 0]
click at [301, 475] on div "Рожков" at bounding box center [484, 469] width 516 height 33
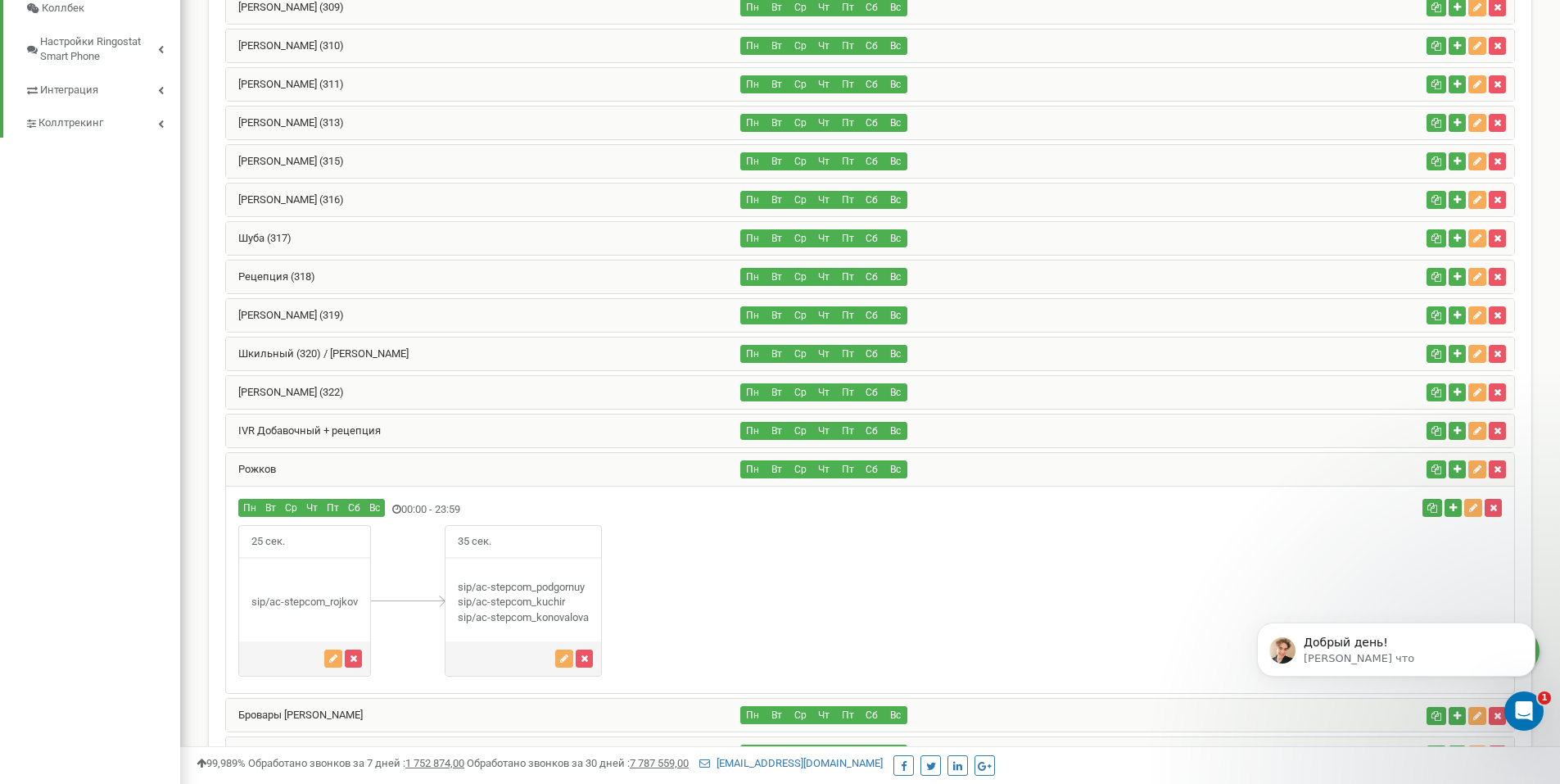
scroll to position [0, 0]
click at [1480, 468] on icon "button" at bounding box center [1477, 469] width 8 height 10
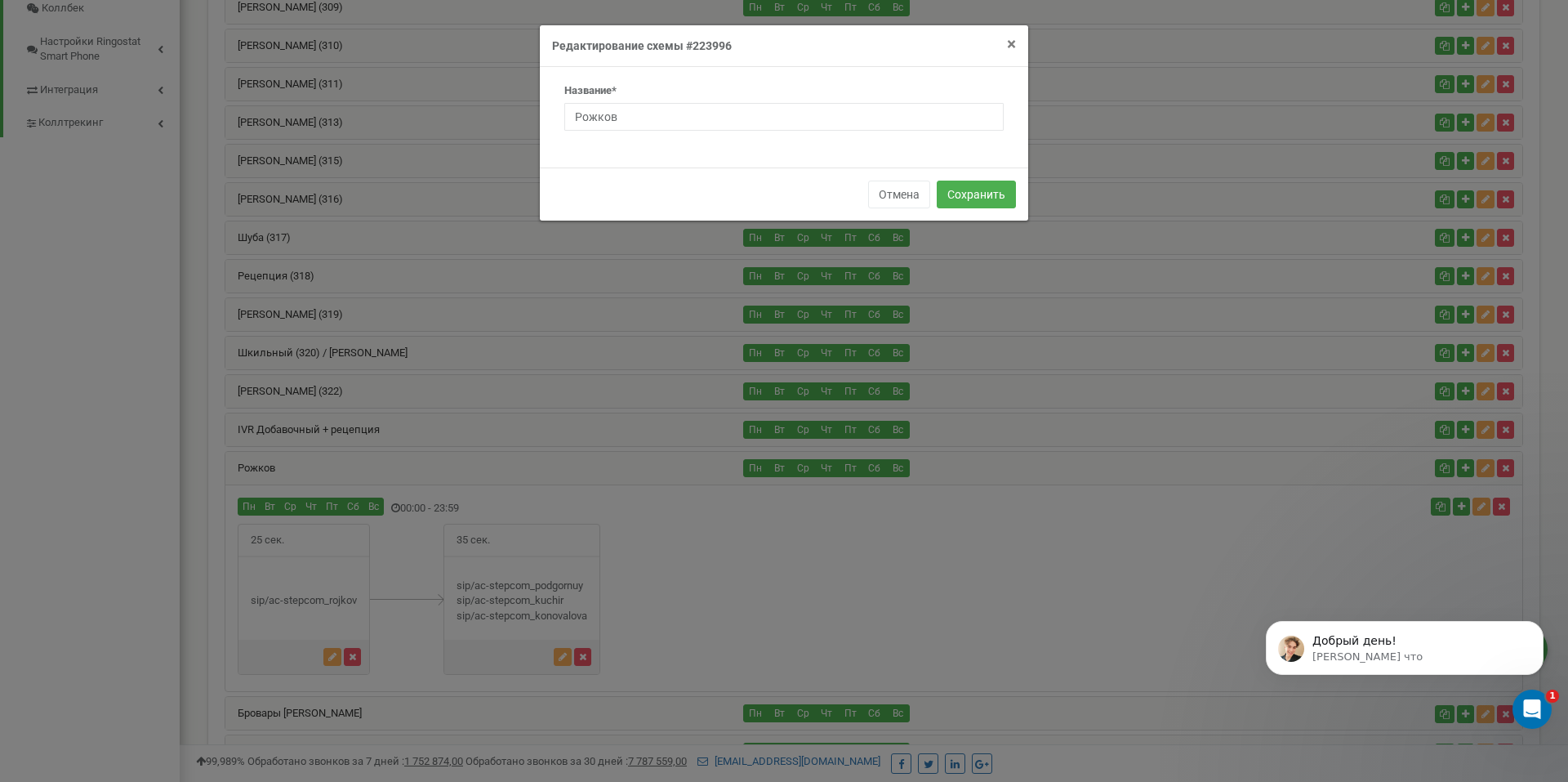
click at [1013, 41] on span "×" at bounding box center [1012, 44] width 9 height 20
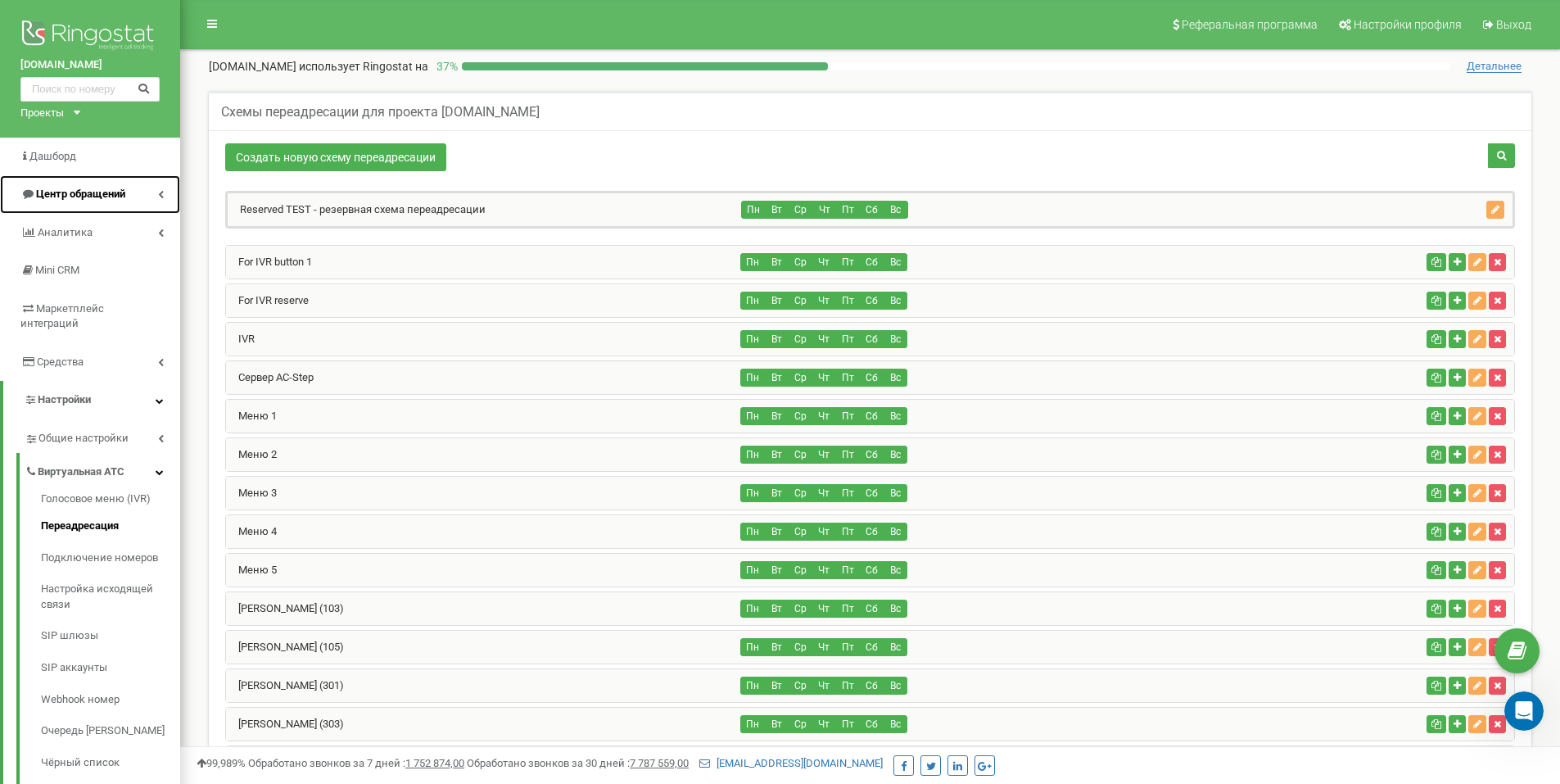
click at [139, 193] on link "Центр обращений" at bounding box center [90, 194] width 181 height 38
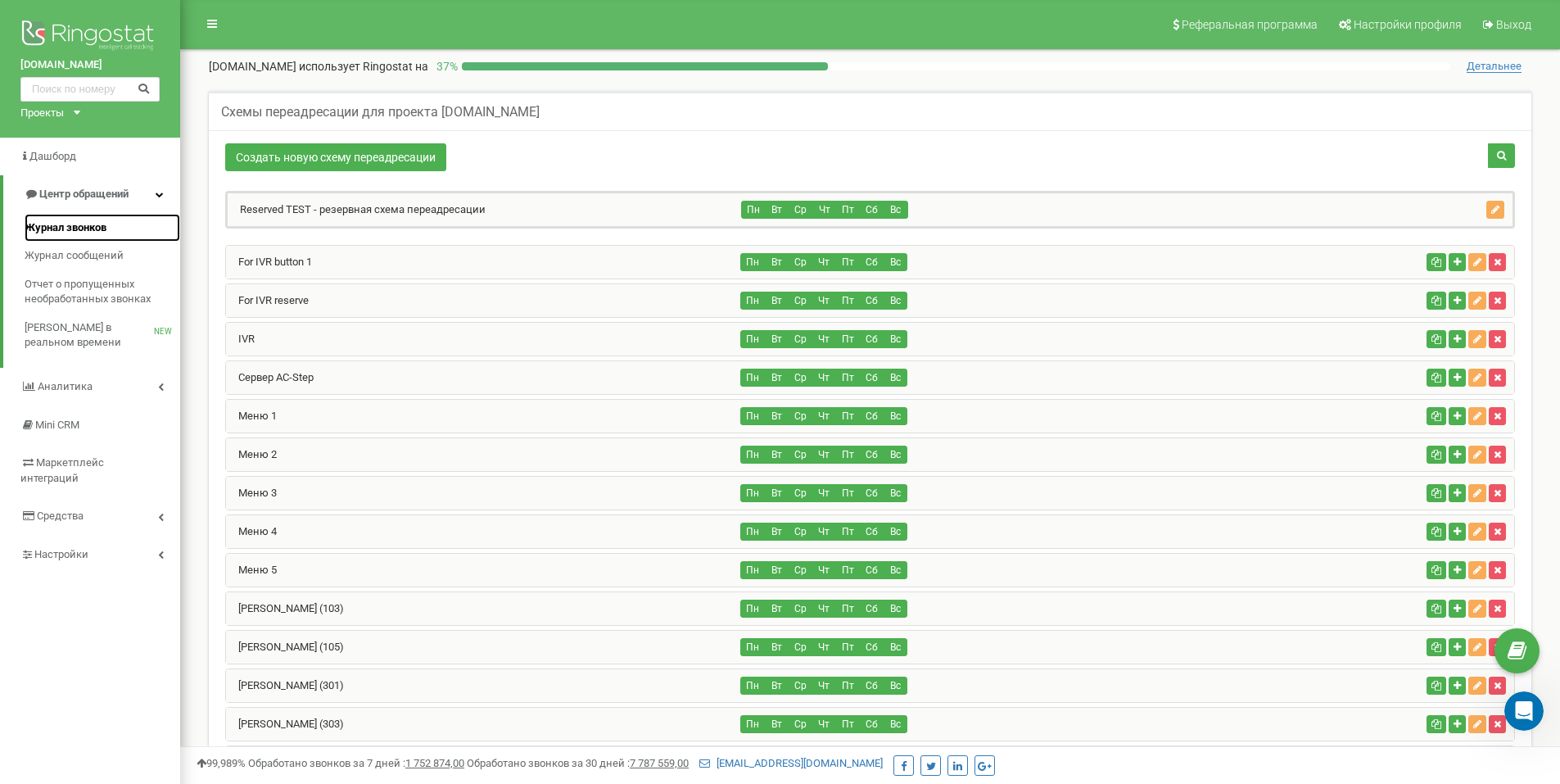
click at [99, 232] on span "Журнал звонков" at bounding box center [66, 227] width 82 height 16
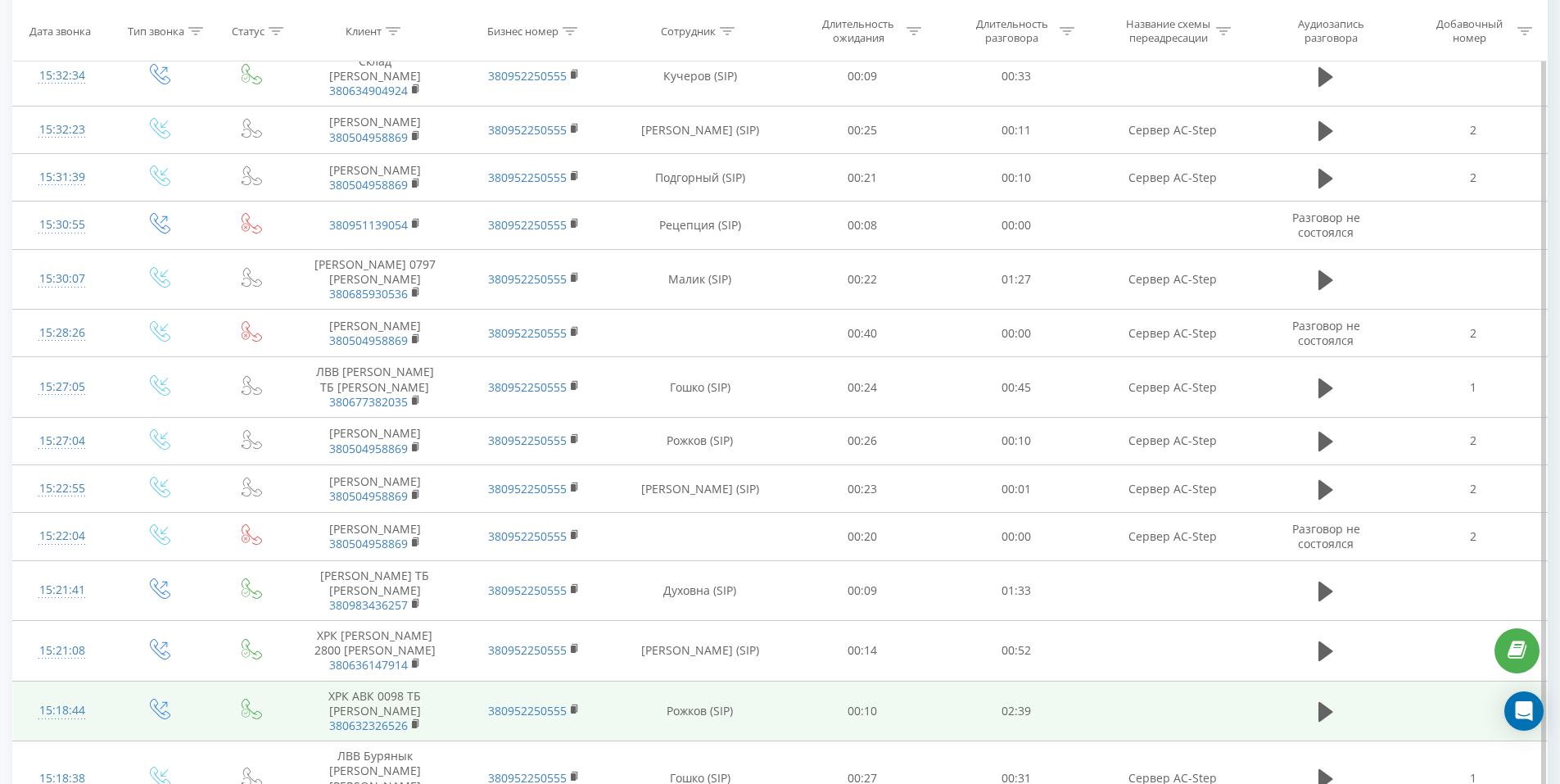
scroll to position [296, 0]
